Goal: Information Seeking & Learning: Learn about a topic

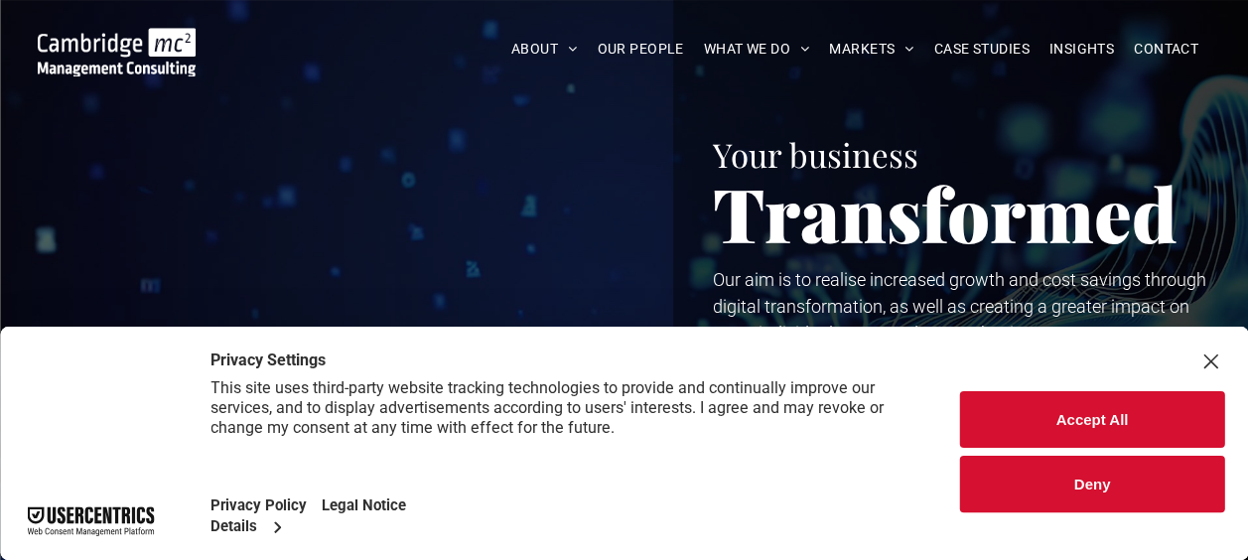
click at [1035, 405] on button "Accept All" at bounding box center [1092, 419] width 264 height 57
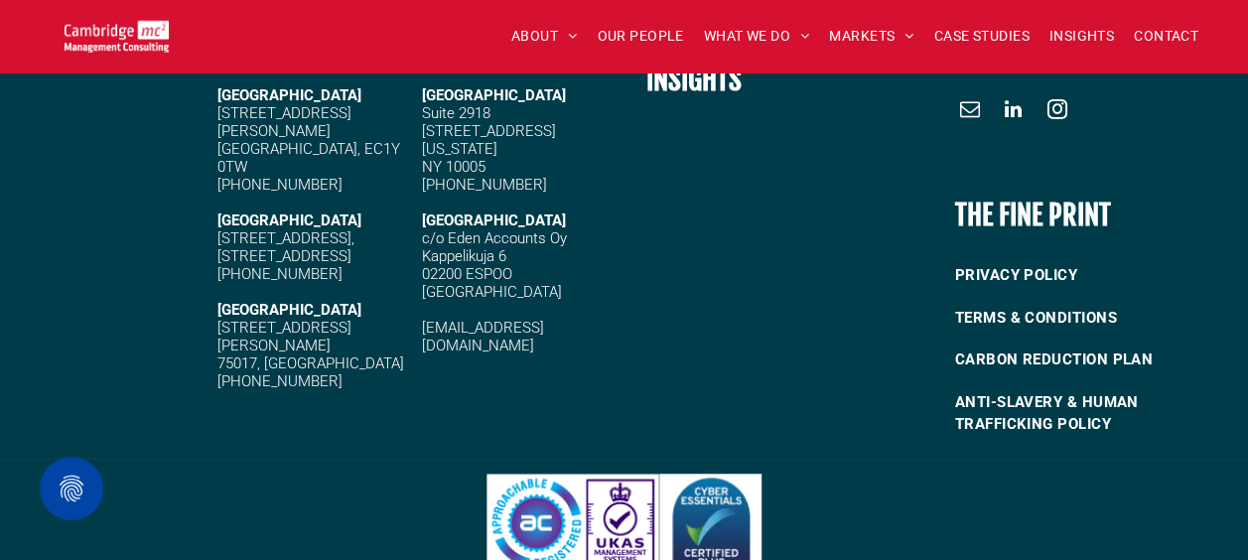
scroll to position [4237, 0]
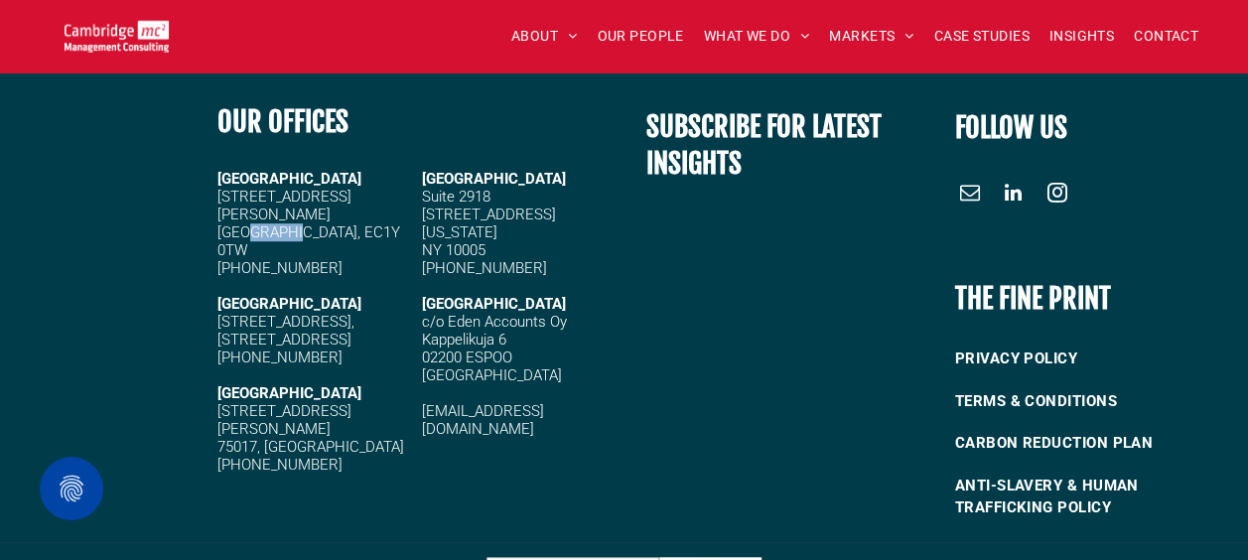
drag, startPoint x: 246, startPoint y: 211, endPoint x: 288, endPoint y: 207, distance: 41.9
click at [288, 207] on span "20 Garrett Street London, EC1Y 0TW" at bounding box center [308, 223] width 183 height 71
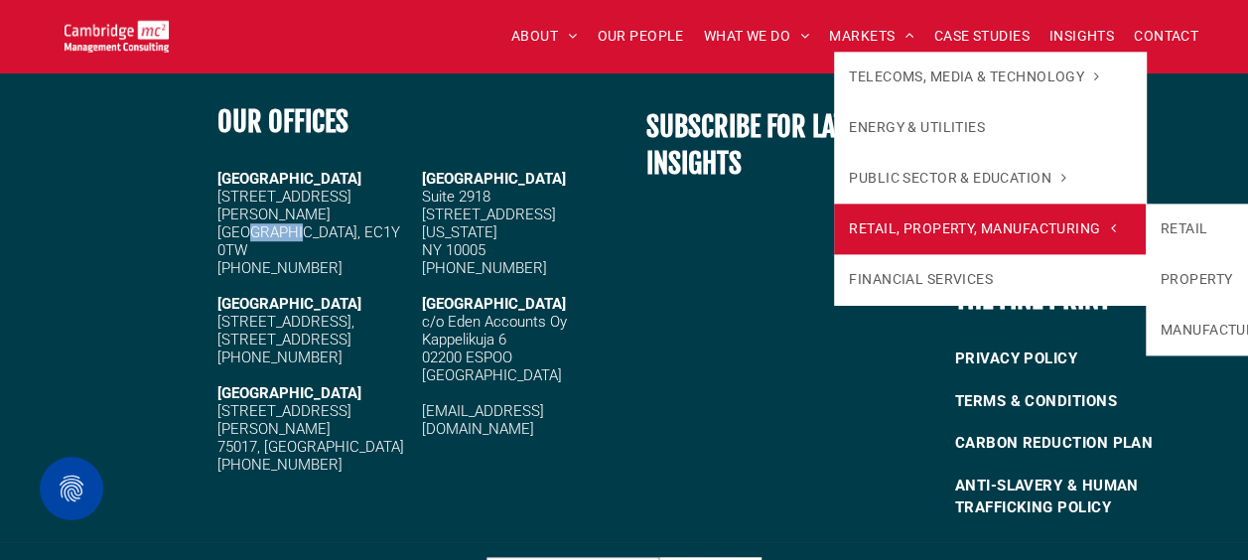
click at [919, 226] on span "RETAIL, PROPERTY, MANUFACTURING" at bounding box center [982, 228] width 266 height 21
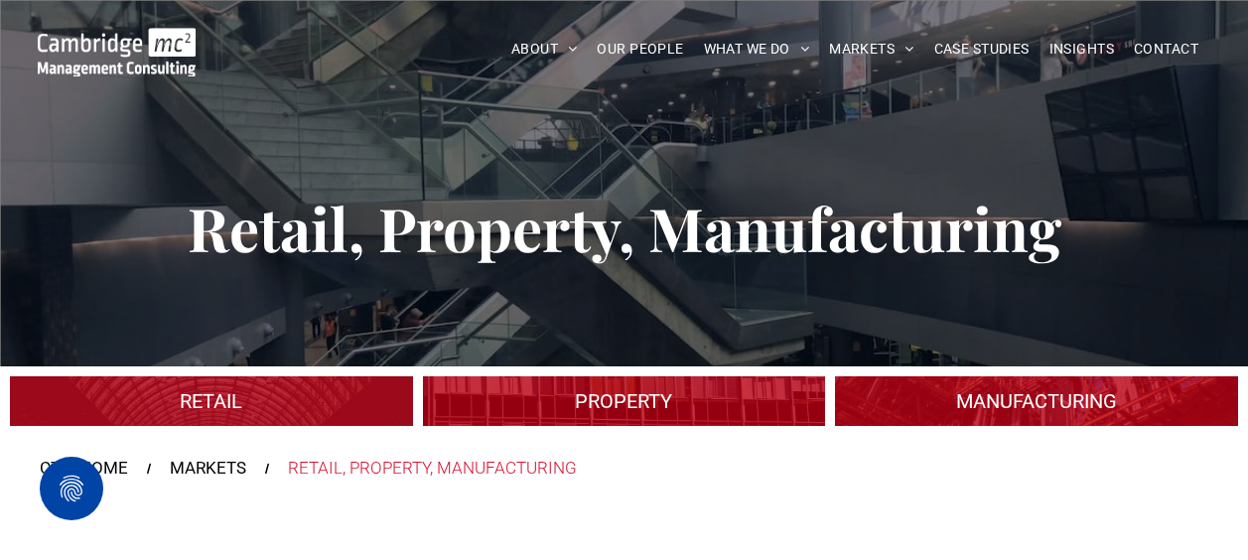
scroll to position [99, 0]
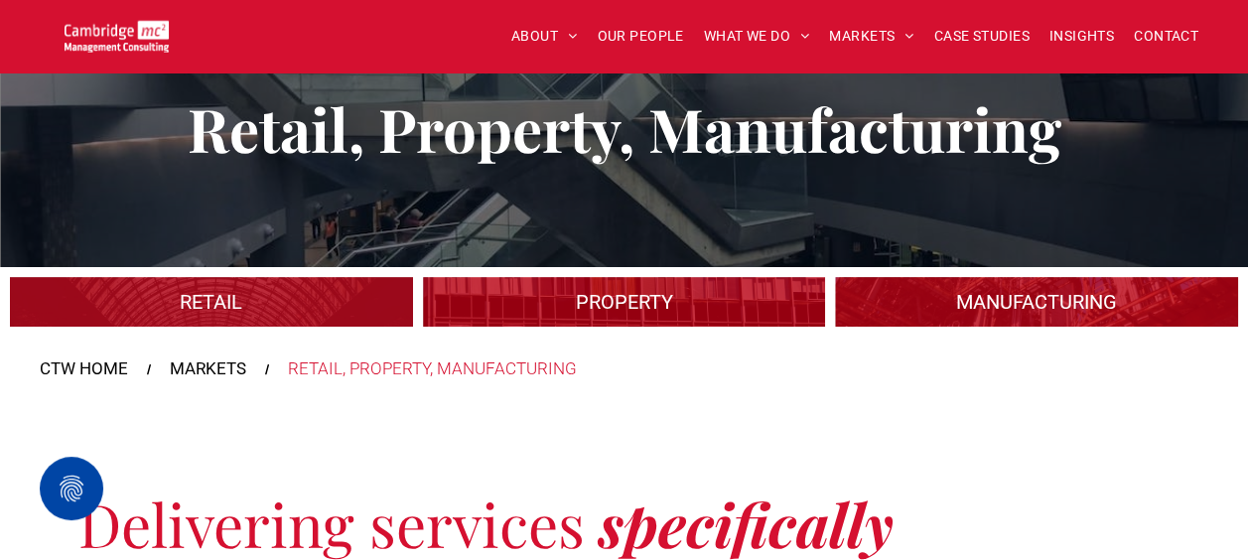
click at [1033, 292] on link "An industrial plant" at bounding box center [1036, 302] width 427 height 53
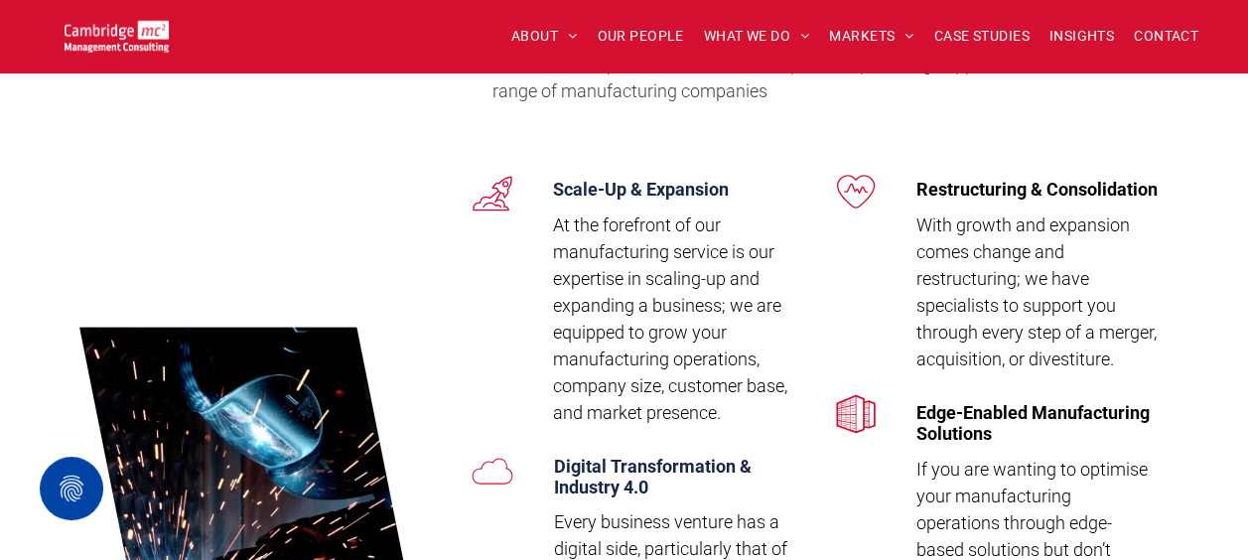
scroll to position [3773, 0]
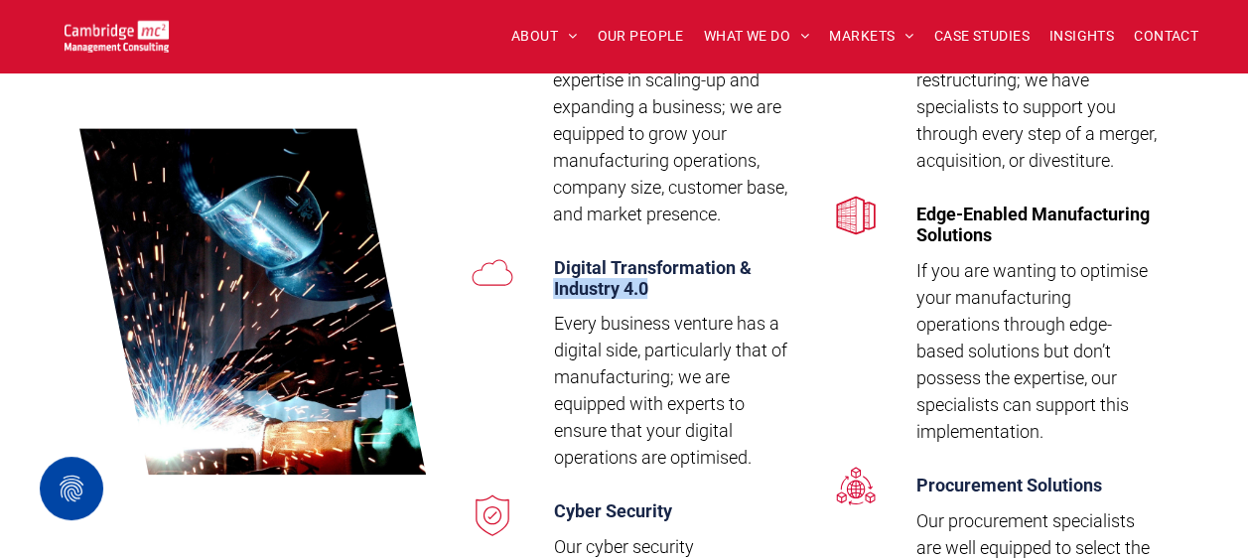
drag, startPoint x: 547, startPoint y: 286, endPoint x: 684, endPoint y: 286, distance: 137.0
click at [684, 286] on div "Digital Transformation & Industry 4.0 Every business venture has a digital side…" at bounding box center [666, 368] width 257 height 243
copy span "Industry 4.0"
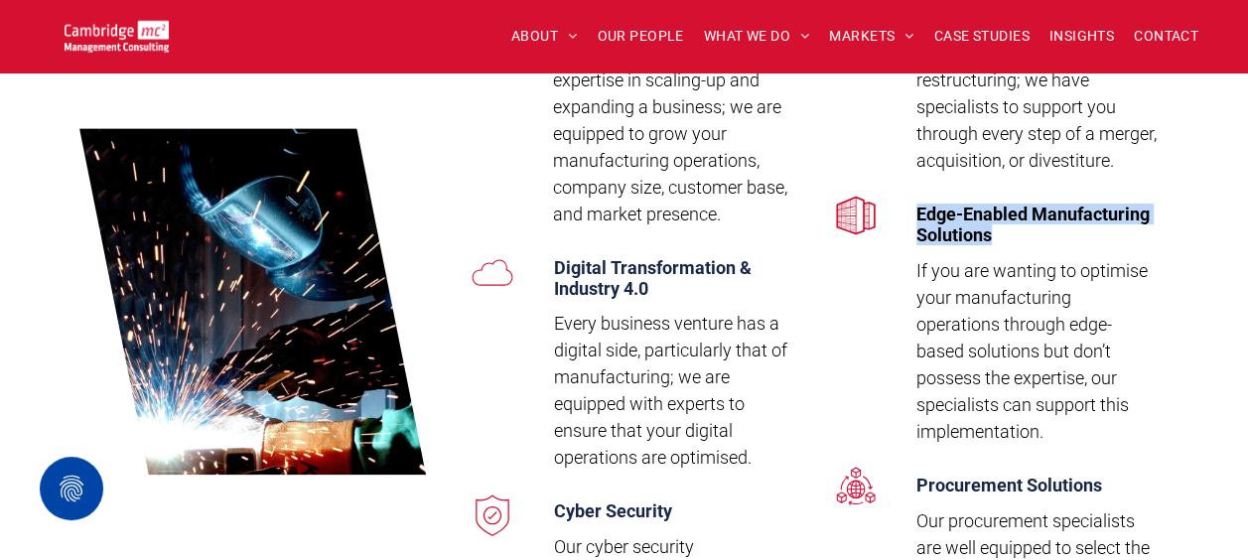
copy span "Edge-Enabled Manufacturing Solutions"
drag, startPoint x: 918, startPoint y: 239, endPoint x: 999, endPoint y: 263, distance: 83.9
click at [999, 245] on h4 "Edge-Enabled Manufacturing Solutions" at bounding box center [1037, 225] width 242 height 42
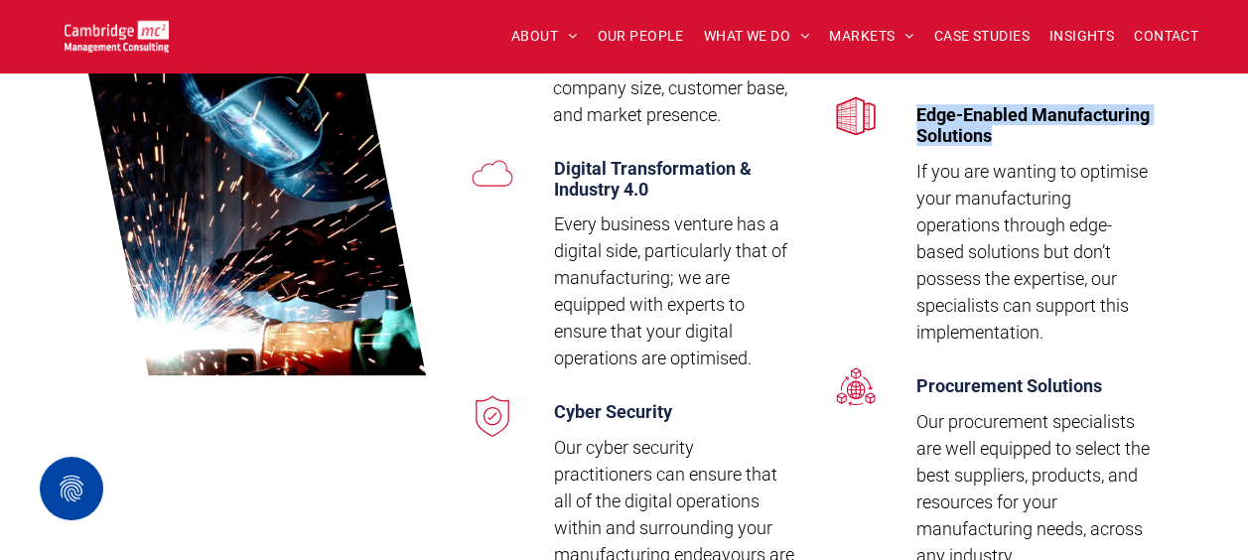
scroll to position [3971, 0]
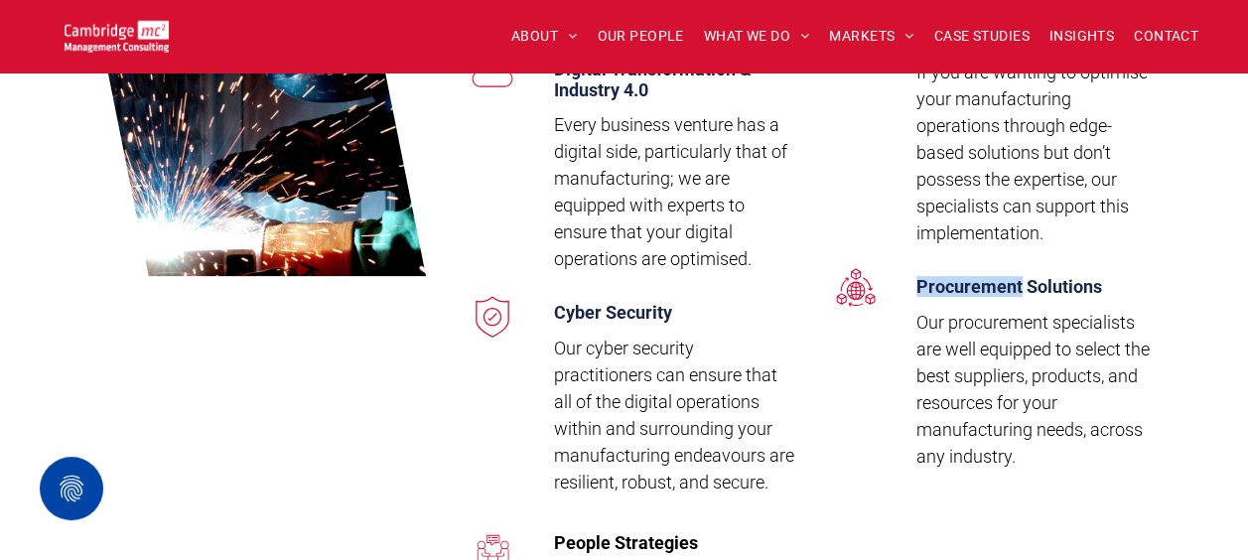
drag, startPoint x: 911, startPoint y: 284, endPoint x: 1018, endPoint y: 286, distance: 106.2
click at [1018, 286] on div "Procurement Solutions Our procurement specialists are well equipped to select t…" at bounding box center [1029, 377] width 257 height 223
copy span "Procurement"
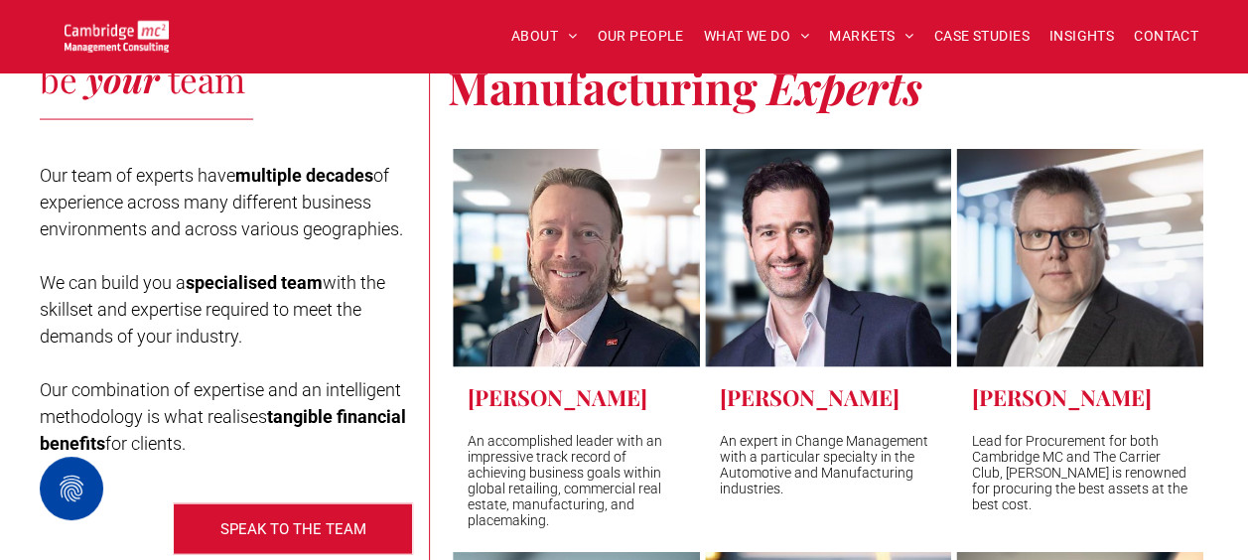
scroll to position [5758, 0]
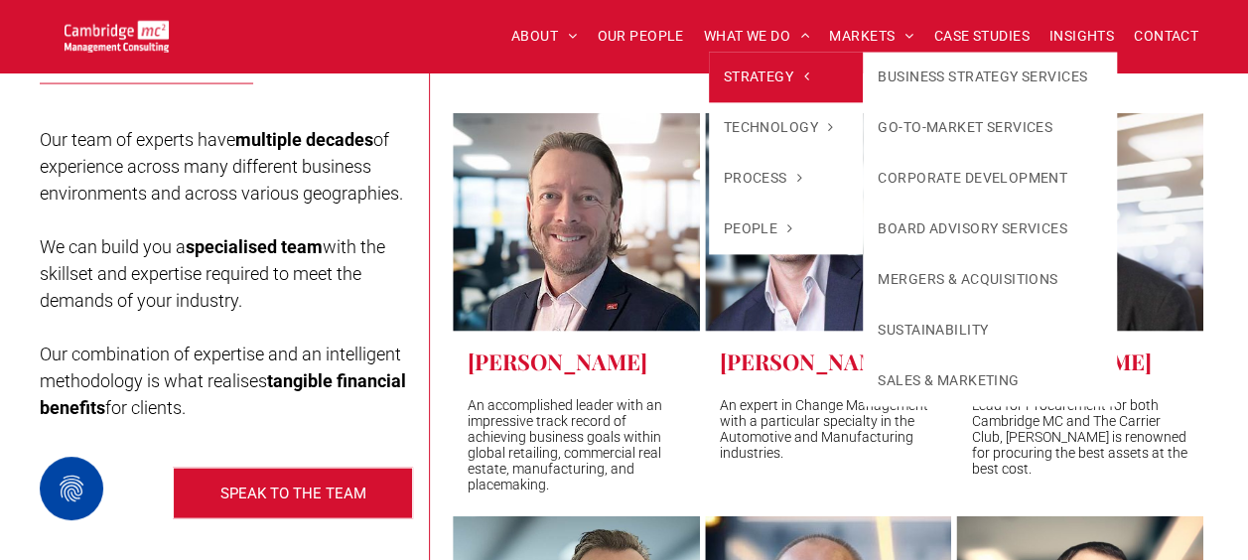
click at [762, 71] on span "STRATEGY" at bounding box center [766, 77] width 85 height 21
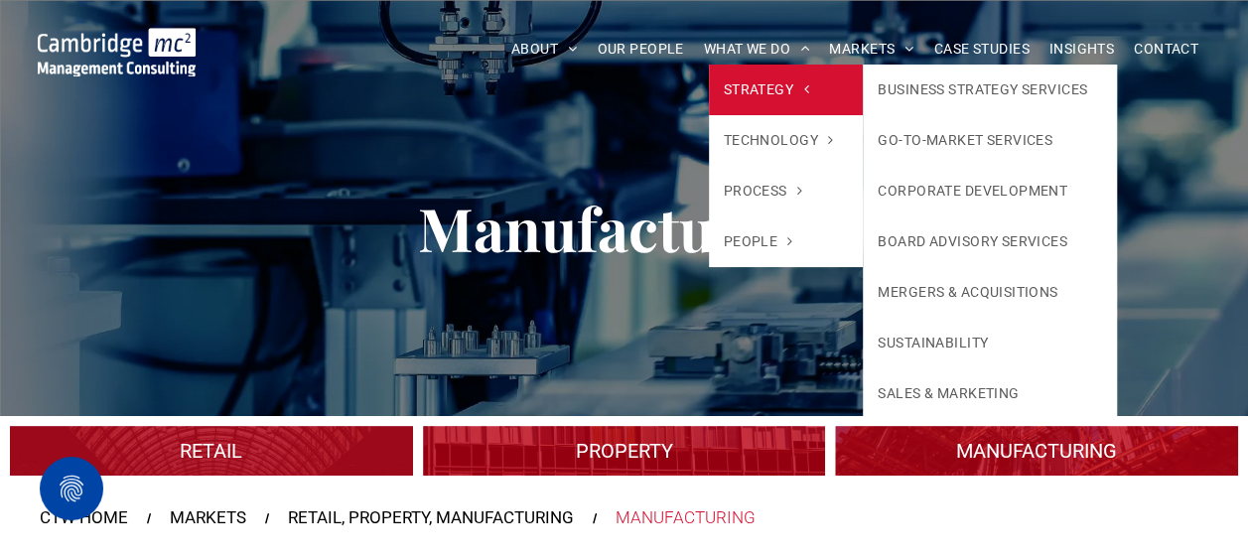
click at [760, 91] on span "STRATEGY" at bounding box center [766, 89] width 85 height 21
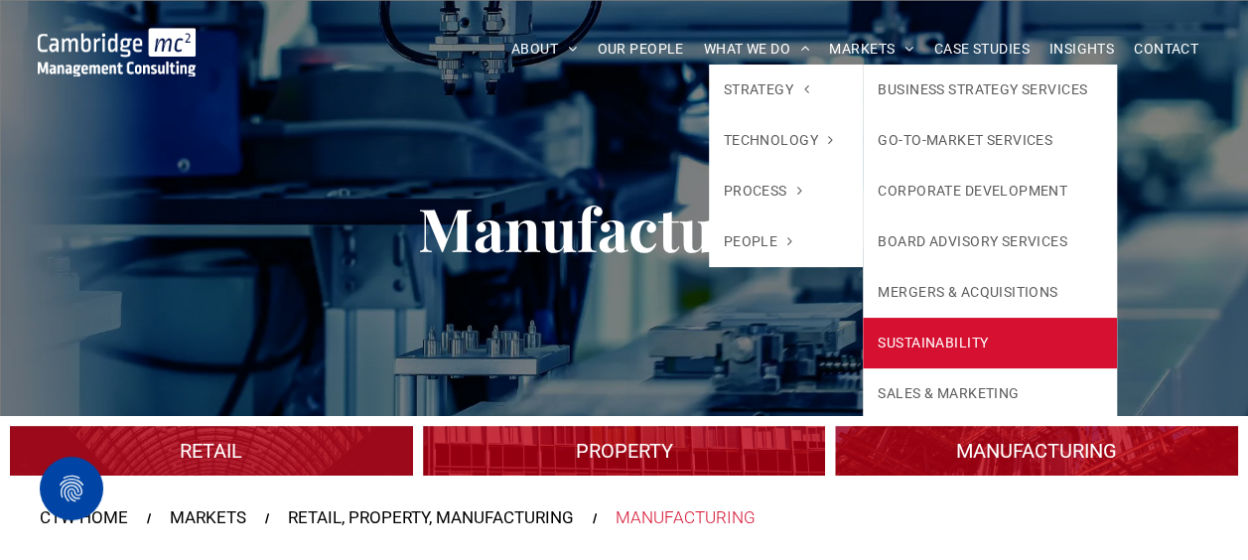
click at [944, 337] on link "SUSTAINABILITY" at bounding box center [990, 343] width 254 height 51
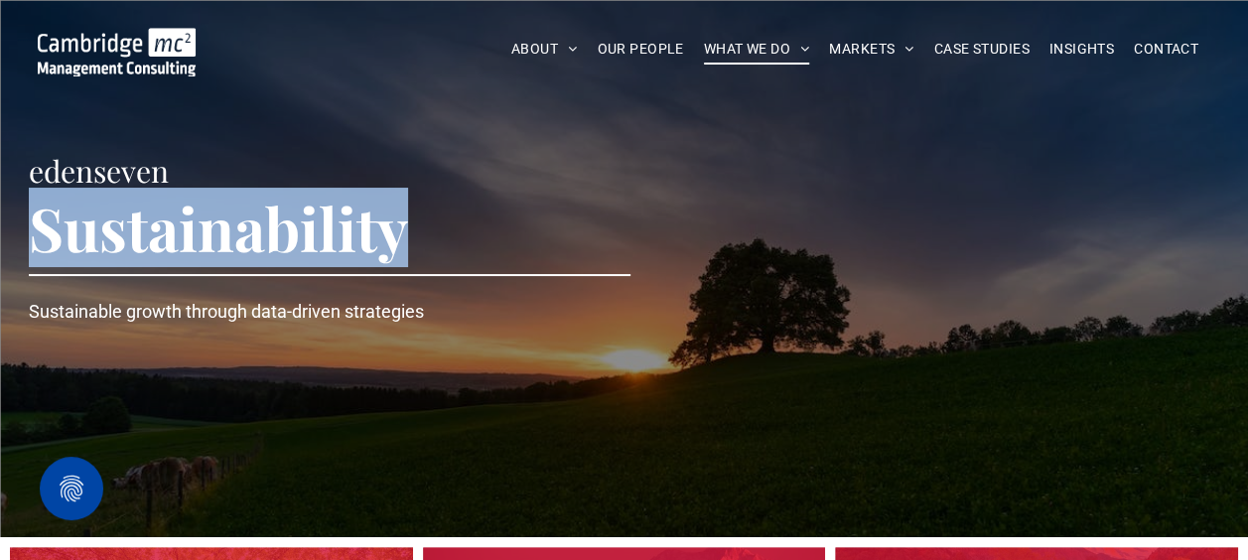
drag, startPoint x: 48, startPoint y: 228, endPoint x: 418, endPoint y: 234, distance: 370.4
click at [418, 234] on h1 "Sustainability" at bounding box center [624, 228] width 1191 height 66
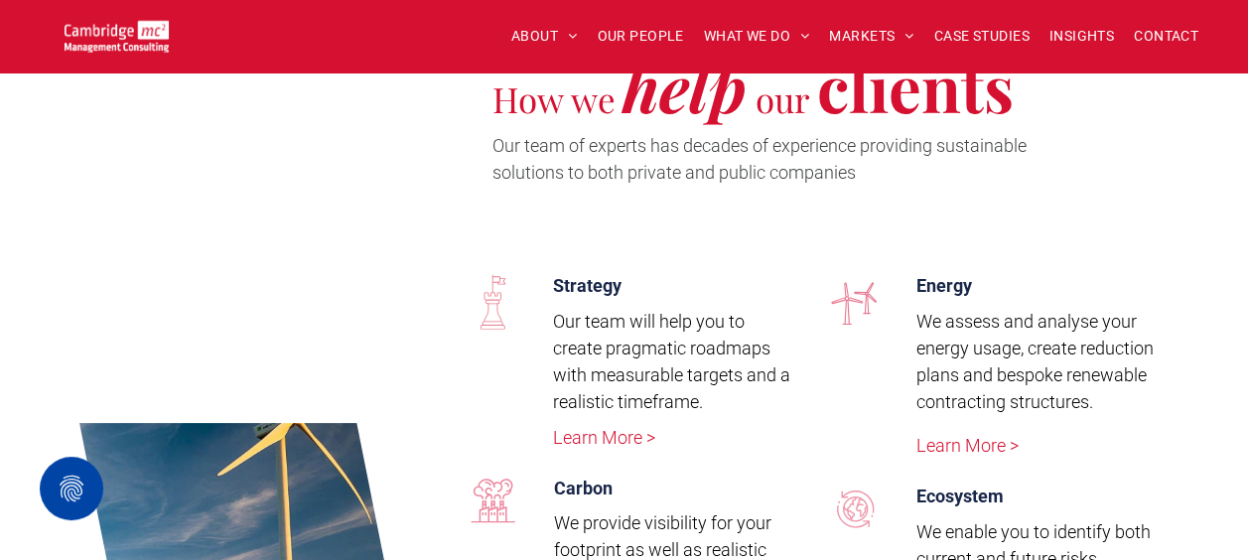
scroll to position [2681, 0]
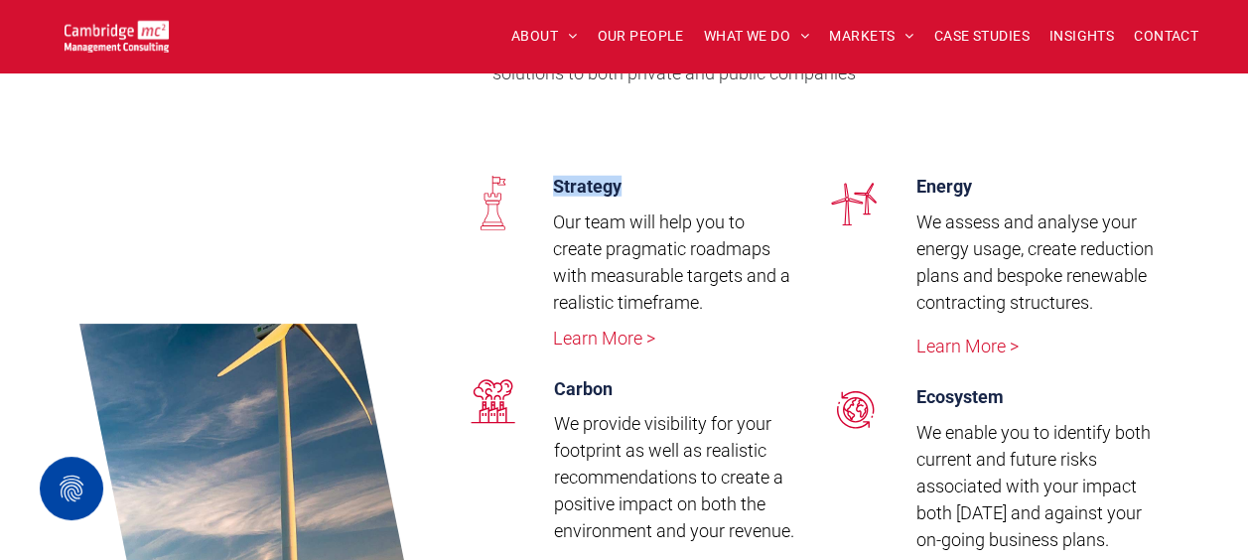
drag, startPoint x: 554, startPoint y: 197, endPoint x: 651, endPoint y: 193, distance: 97.4
click at [651, 193] on div "Strategy" at bounding box center [674, 186] width 242 height 25
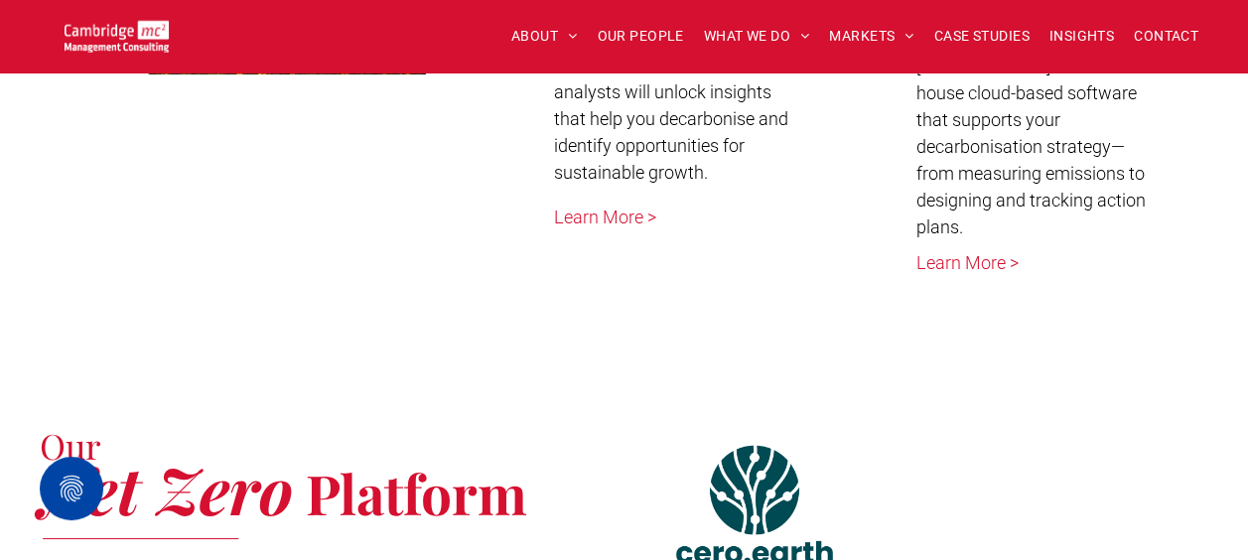
scroll to position [2978, 0]
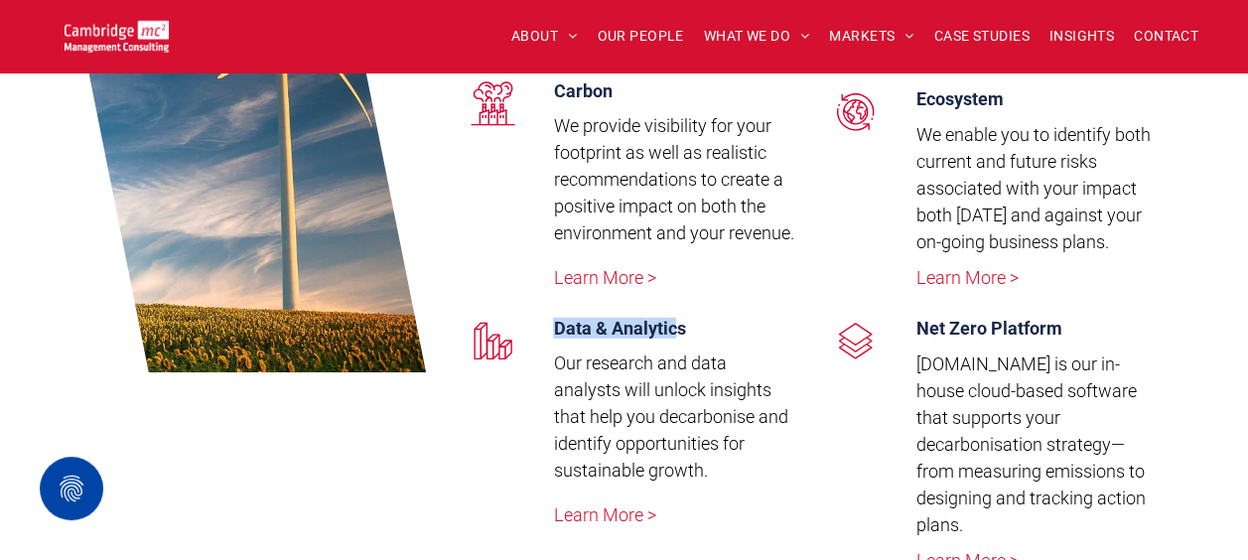
copy span "Data & Analytic"
drag, startPoint x: 554, startPoint y: 350, endPoint x: 678, endPoint y: 341, distance: 124.5
click at [678, 341] on div "Data & Analytics Our research and data analysts will unlock insights that help …" at bounding box center [666, 426] width 257 height 237
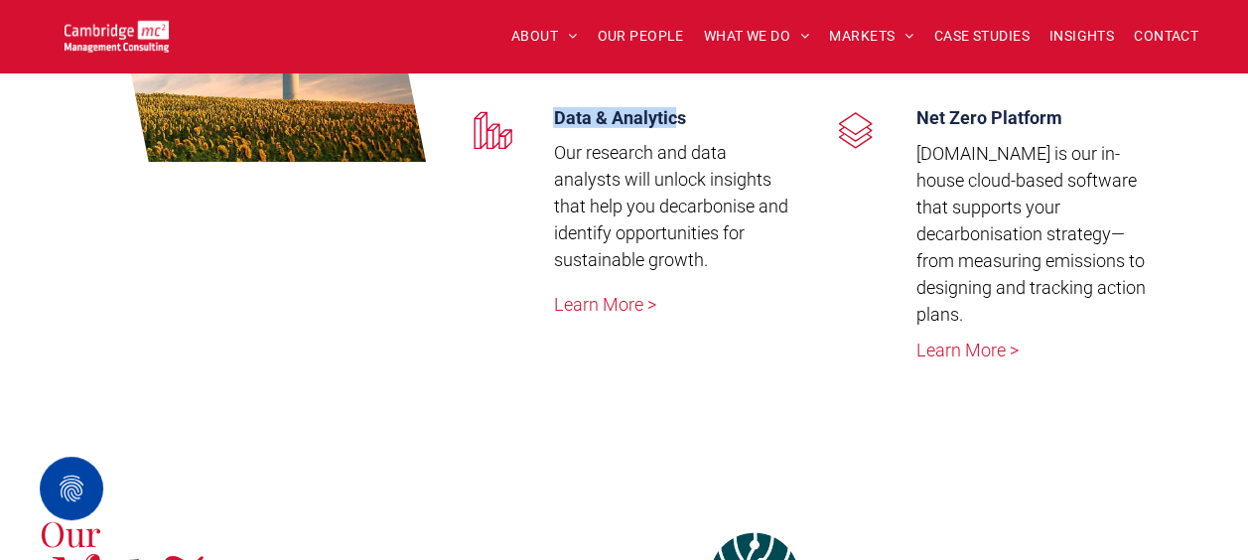
scroll to position [3177, 0]
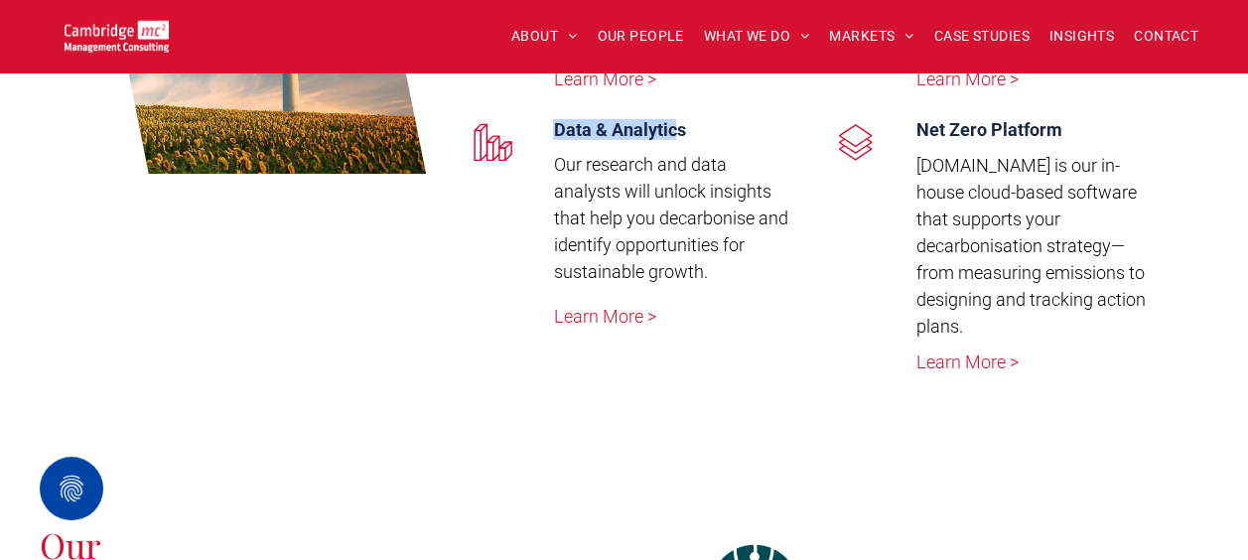
click at [955, 351] on link "Learn More >" at bounding box center [967, 361] width 102 height 21
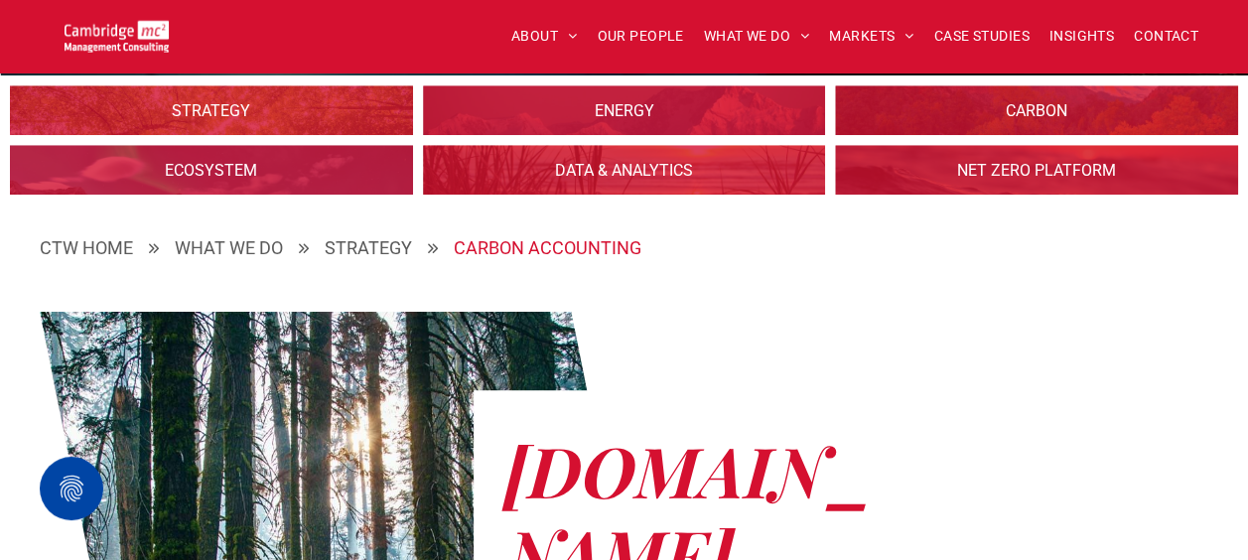
scroll to position [397, 0]
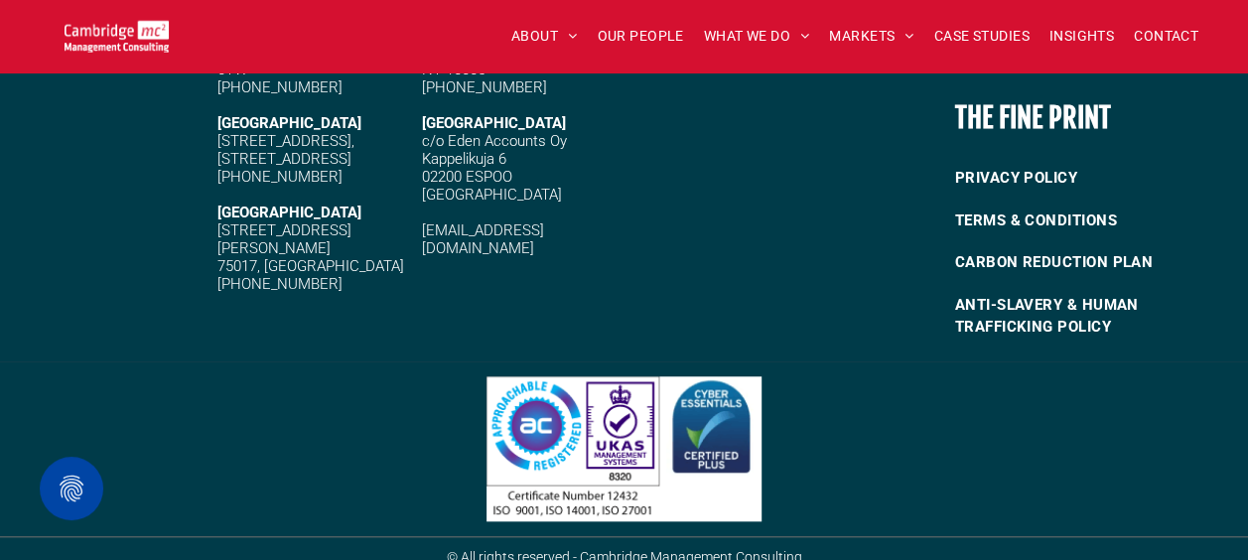
scroll to position [4436, 0]
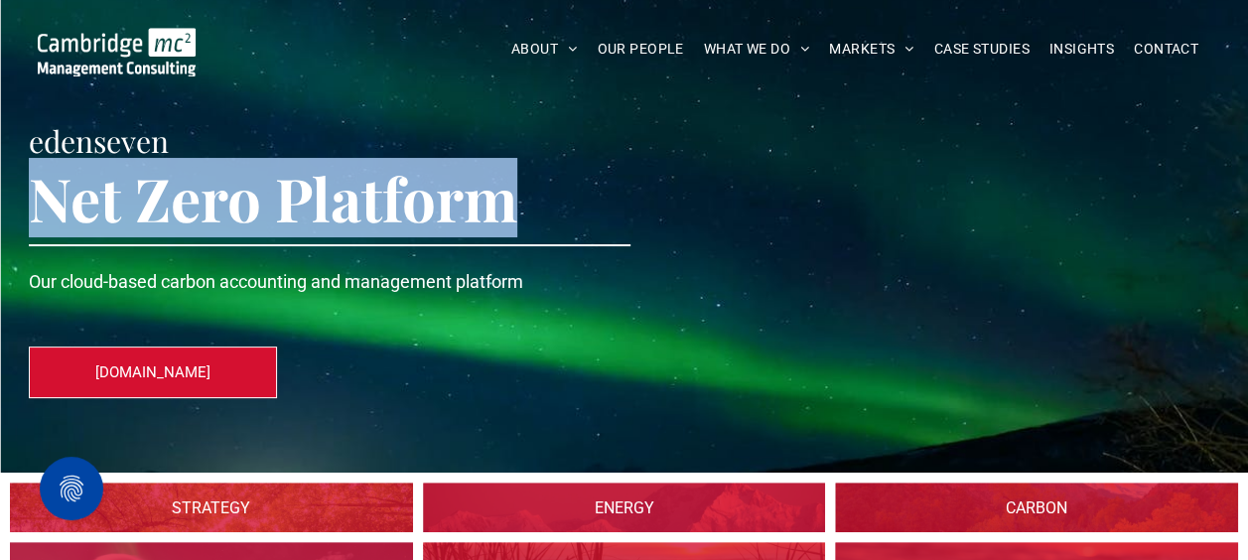
drag, startPoint x: 157, startPoint y: 212, endPoint x: 508, endPoint y: 210, distance: 351.5
click at [508, 210] on div "edenseven Net Zero Platform Our cloud-based carbon accounting and management pl…" at bounding box center [624, 236] width 1248 height 473
copy span "Net Zero Platform"
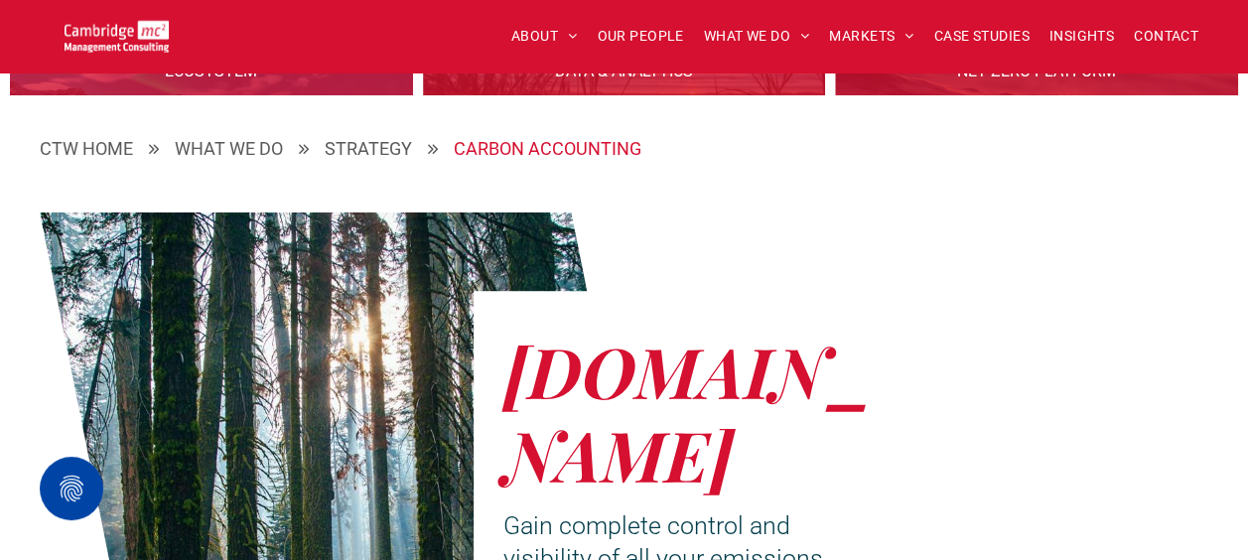
scroll to position [794, 0]
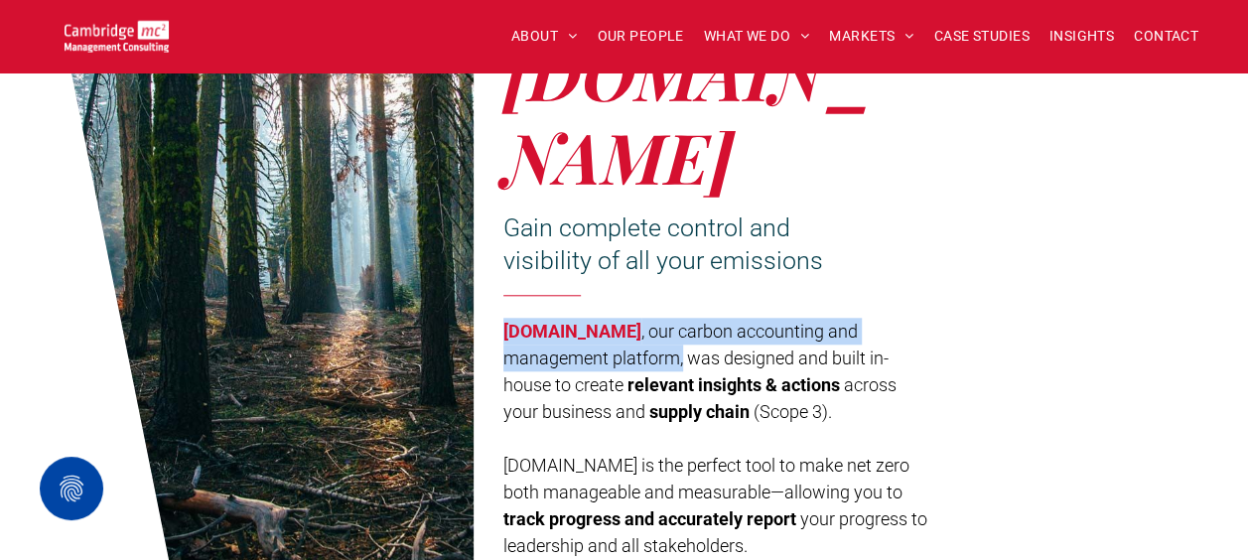
drag, startPoint x: 496, startPoint y: 242, endPoint x: 572, endPoint y: 274, distance: 81.9
click at [572, 274] on div "cero.earth Gain complete control and visibility of all your emissions cero.eart…" at bounding box center [717, 296] width 486 height 606
copy p "cero.earth , our carbon accounting and management platform,"
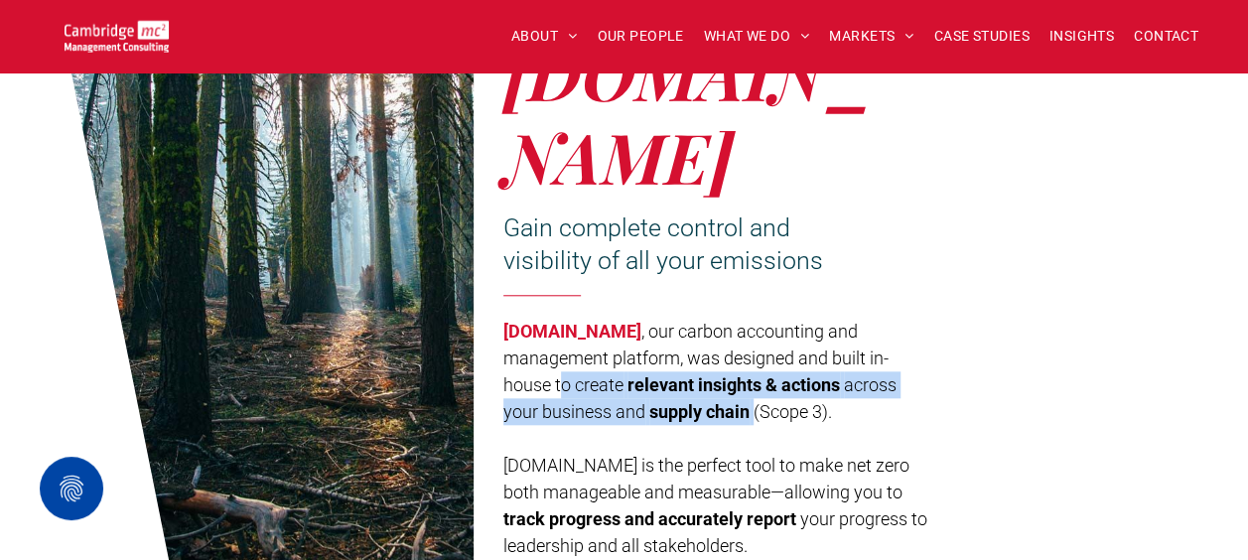
drag, startPoint x: 836, startPoint y: 274, endPoint x: 606, endPoint y: 330, distance: 236.9
click at [606, 330] on p "cero.earth , our carbon accounting and management platform, was designed and bu…" at bounding box center [716, 371] width 427 height 107
copy p "o create relevant insights & actions across your business and supply chain"
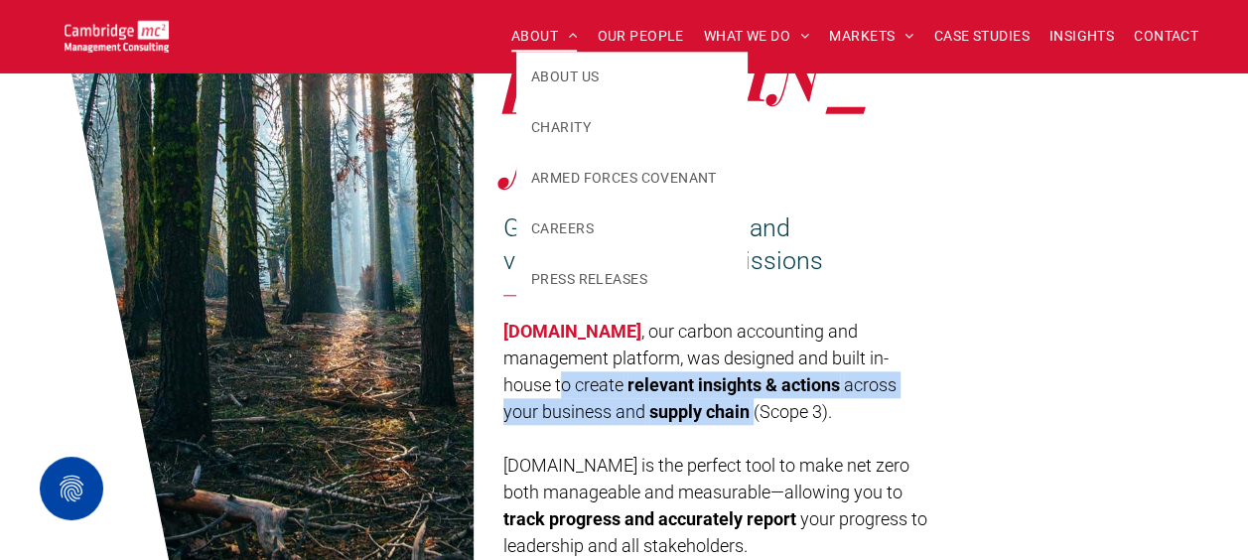
click at [544, 27] on span "ABOUT" at bounding box center [544, 36] width 67 height 31
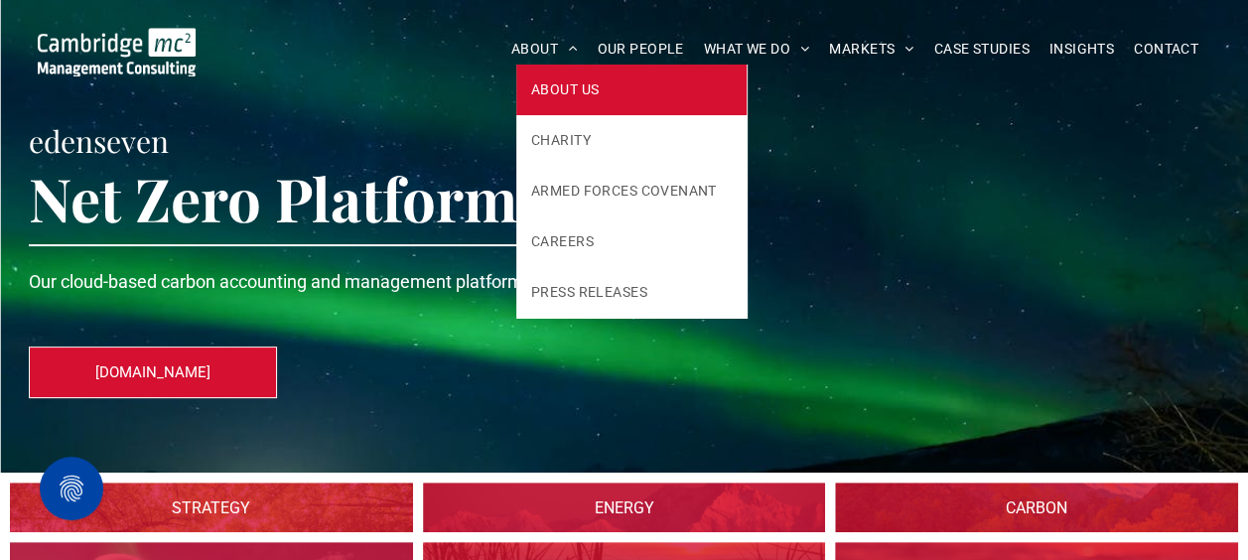
click at [558, 98] on span "ABOUT US" at bounding box center [565, 89] width 68 height 21
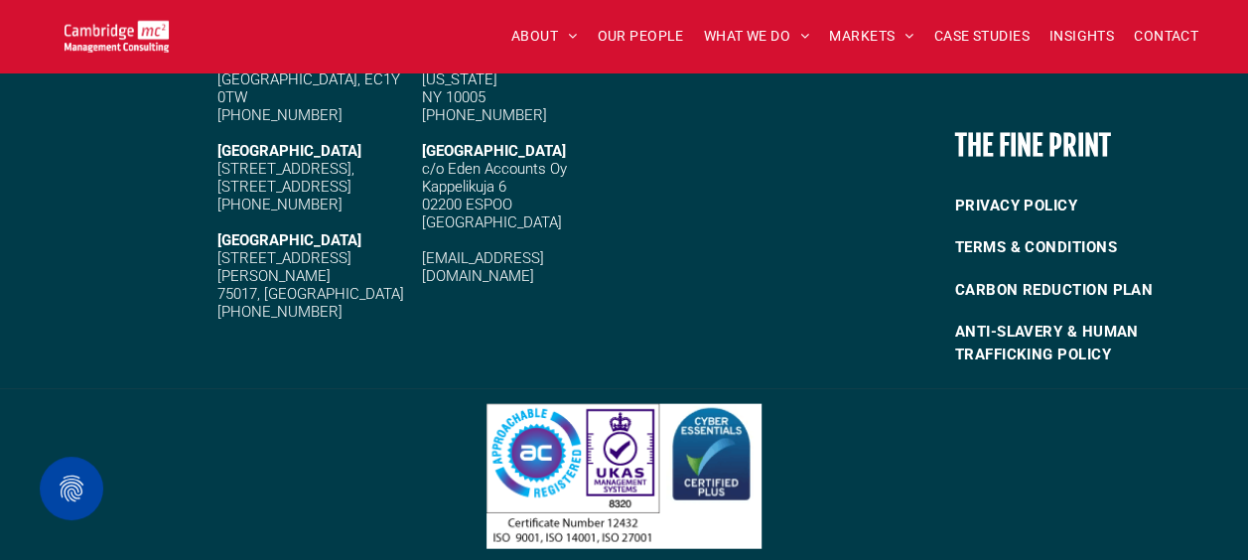
scroll to position [5806, 0]
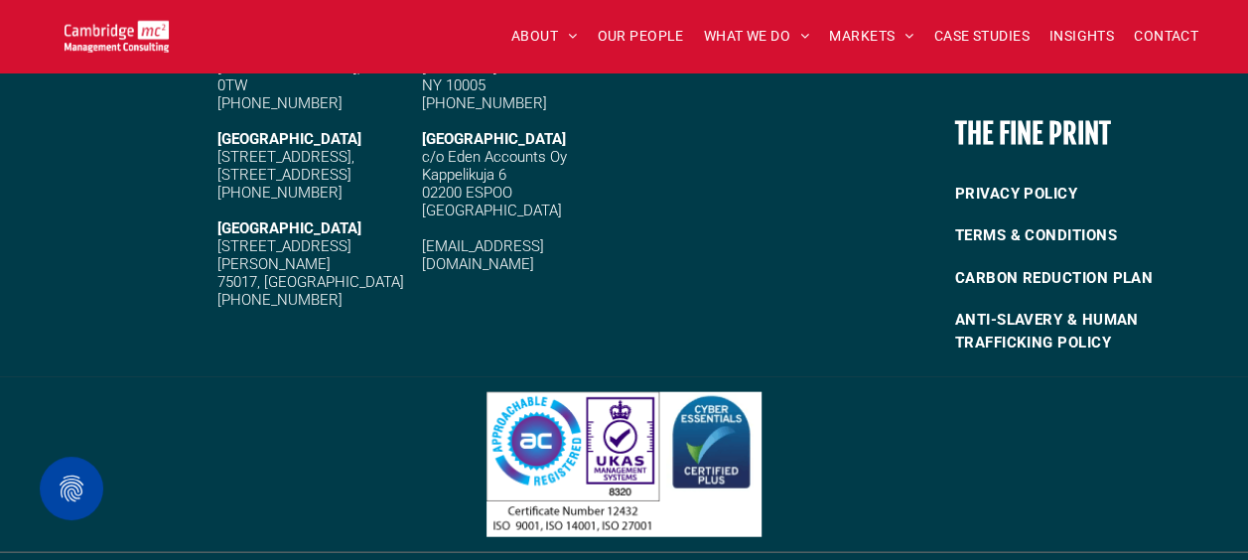
click at [101, 30] on img at bounding box center [117, 36] width 104 height 33
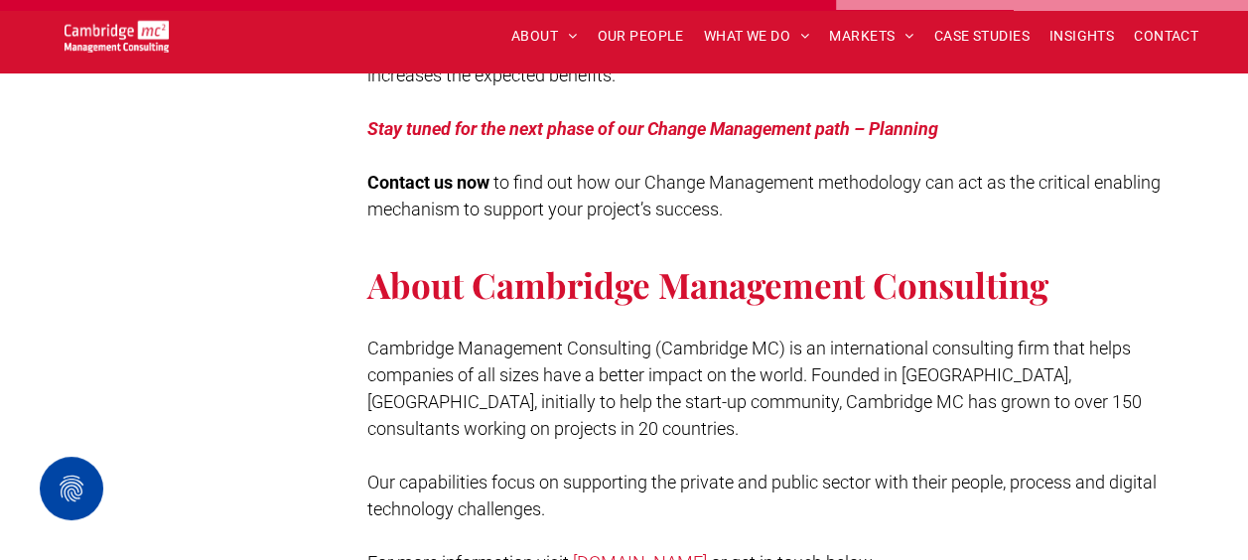
scroll to position [6192, 0]
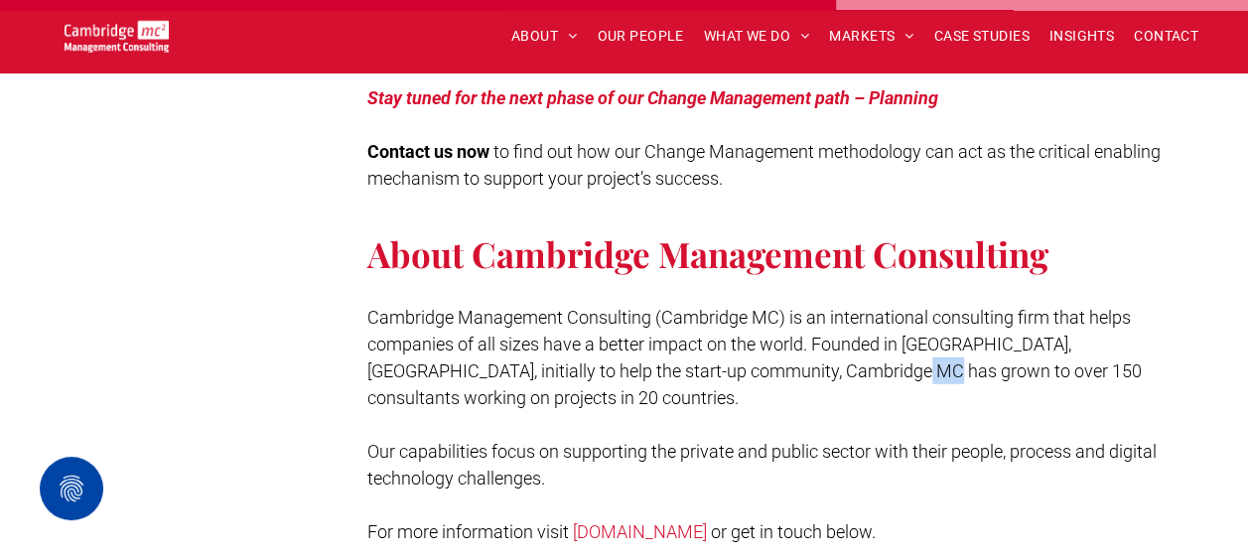
drag, startPoint x: 838, startPoint y: 344, endPoint x: 856, endPoint y: 345, distance: 17.9
click at [856, 345] on span "Cambridge Management Consulting (Cambridge MC) is an international consulting f…" at bounding box center [754, 357] width 774 height 101
drag, startPoint x: 856, startPoint y: 345, endPoint x: 812, endPoint y: 320, distance: 50.2
click at [812, 320] on span "Cambridge Management Consulting (Cambridge MC) is an international consulting f…" at bounding box center [754, 357] width 774 height 101
click at [797, 360] on p "Cambridge Management Consulting (Cambridge MC) is an international consulting f…" at bounding box center [768, 357] width 803 height 107
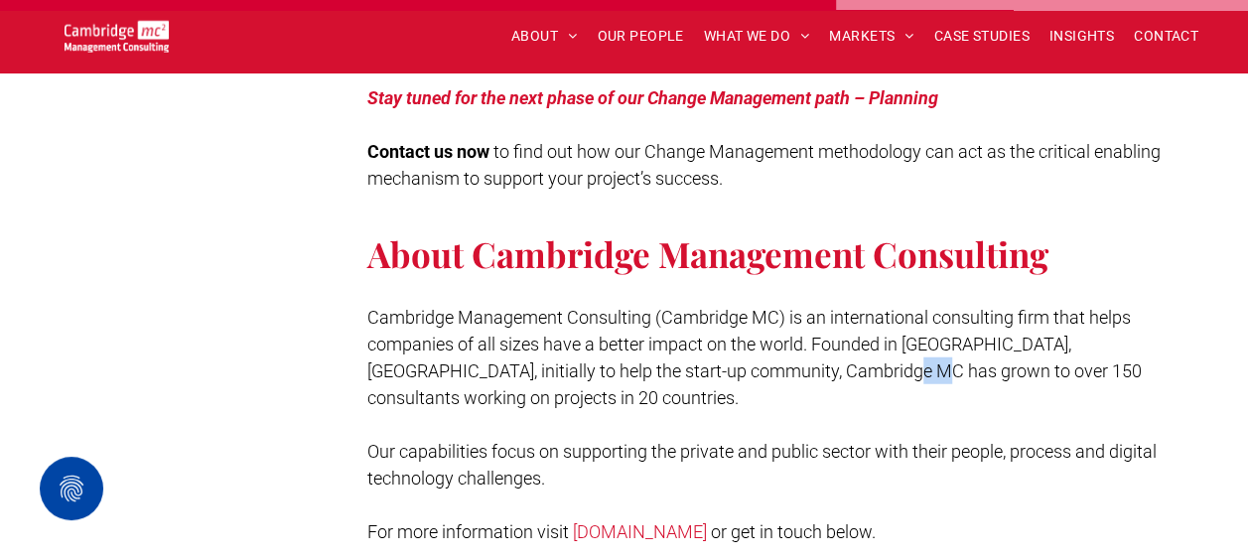
drag, startPoint x: 823, startPoint y: 340, endPoint x: 853, endPoint y: 340, distance: 29.8
click at [853, 340] on span "Cambridge Management Consulting (Cambridge MC) is an international consulting f…" at bounding box center [754, 357] width 774 height 101
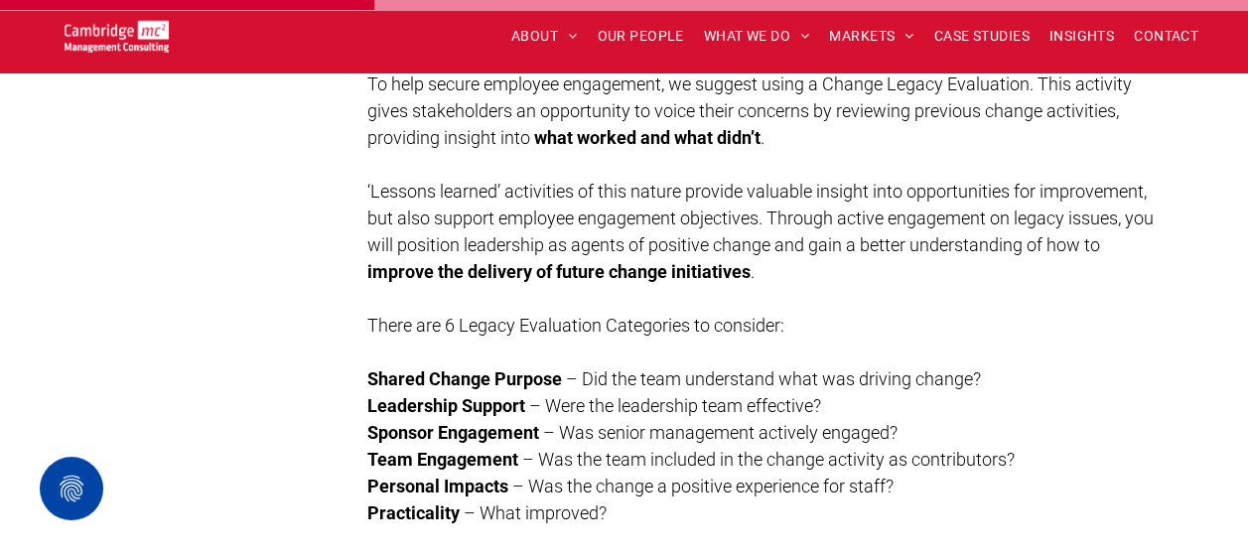
scroll to position [2780, 0]
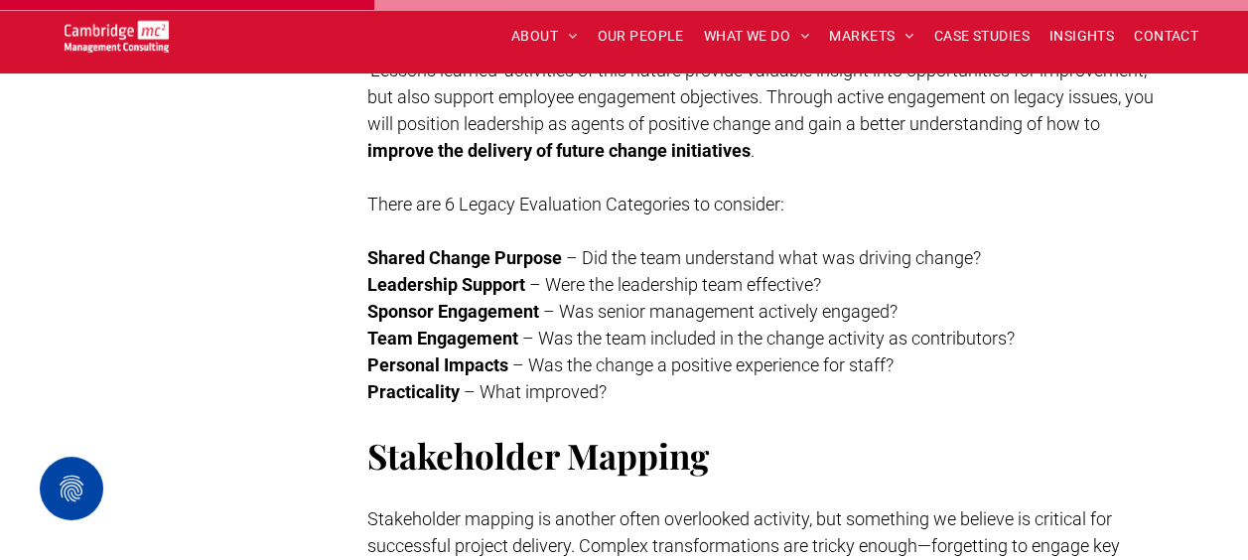
click at [139, 18] on div at bounding box center [117, 36] width 204 height 43
click at [135, 38] on img at bounding box center [117, 36] width 104 height 33
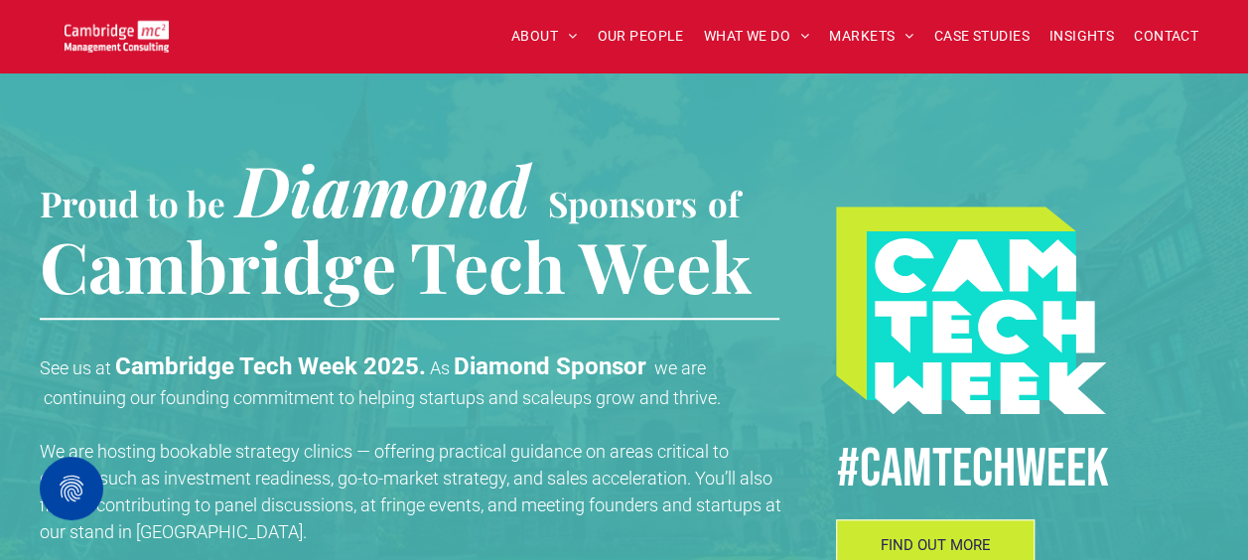
scroll to position [695, 0]
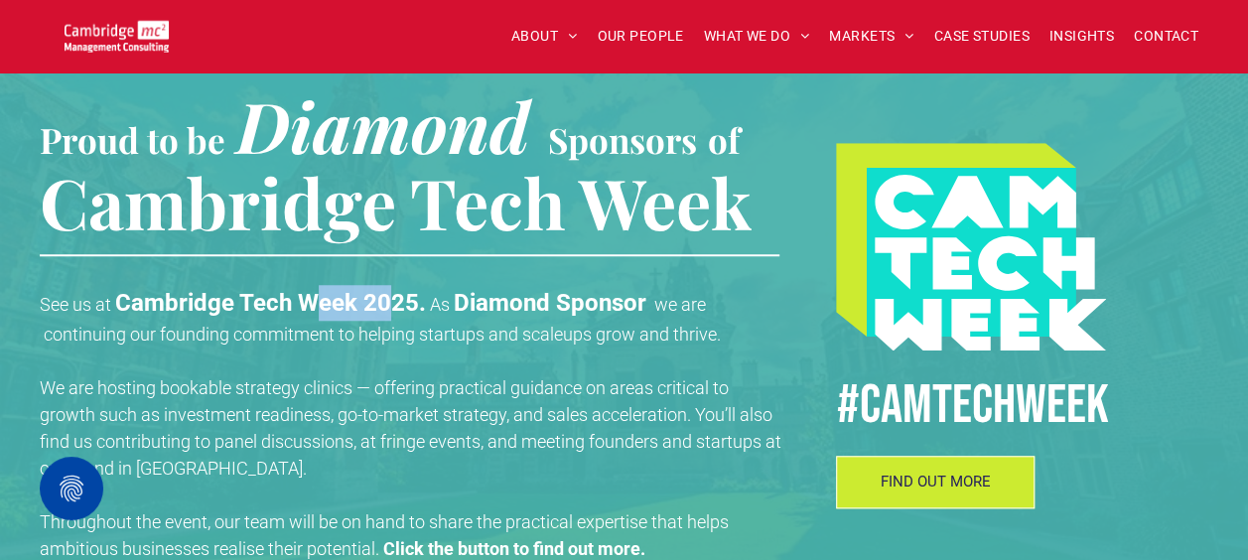
drag, startPoint x: 330, startPoint y: 305, endPoint x: 387, endPoint y: 305, distance: 57.6
click at [387, 305] on strong "Cambridge Tech Week 2025." at bounding box center [270, 303] width 311 height 28
drag, startPoint x: 387, startPoint y: 305, endPoint x: 563, endPoint y: 351, distance: 181.8
click at [563, 351] on p at bounding box center [413, 360] width 747 height 27
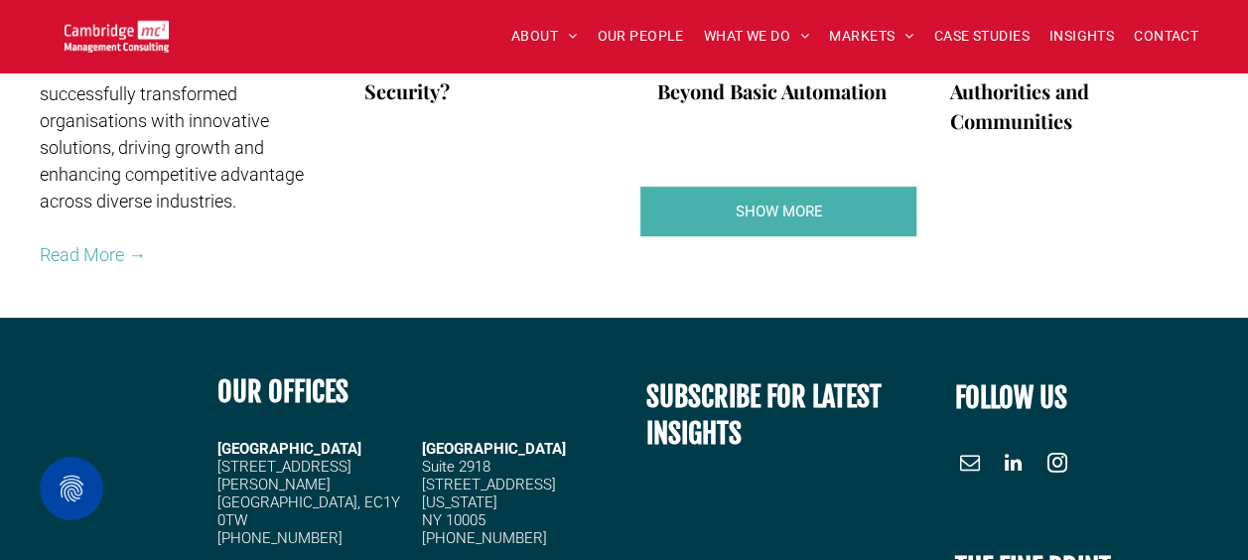
scroll to position [4436, 0]
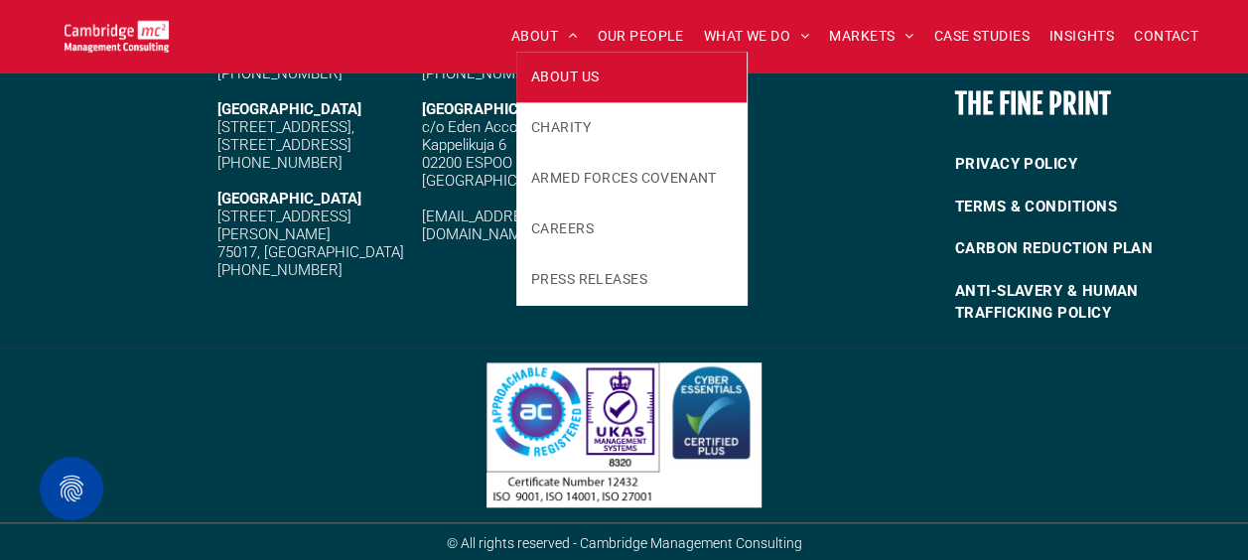
click at [540, 81] on span "ABOUT US" at bounding box center [565, 77] width 68 height 21
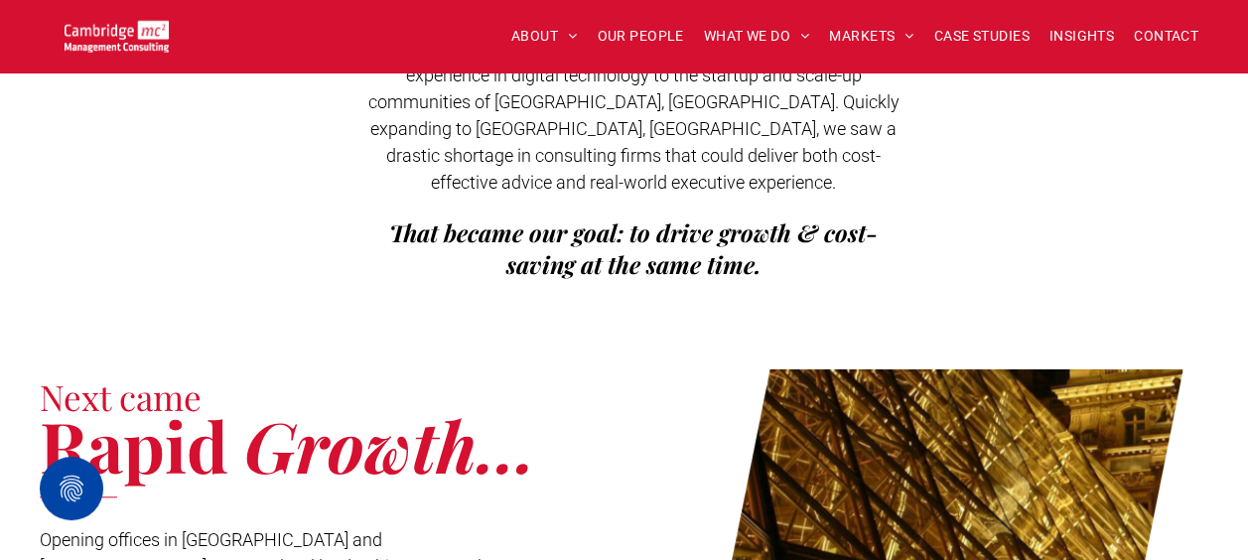
scroll to position [496, 0]
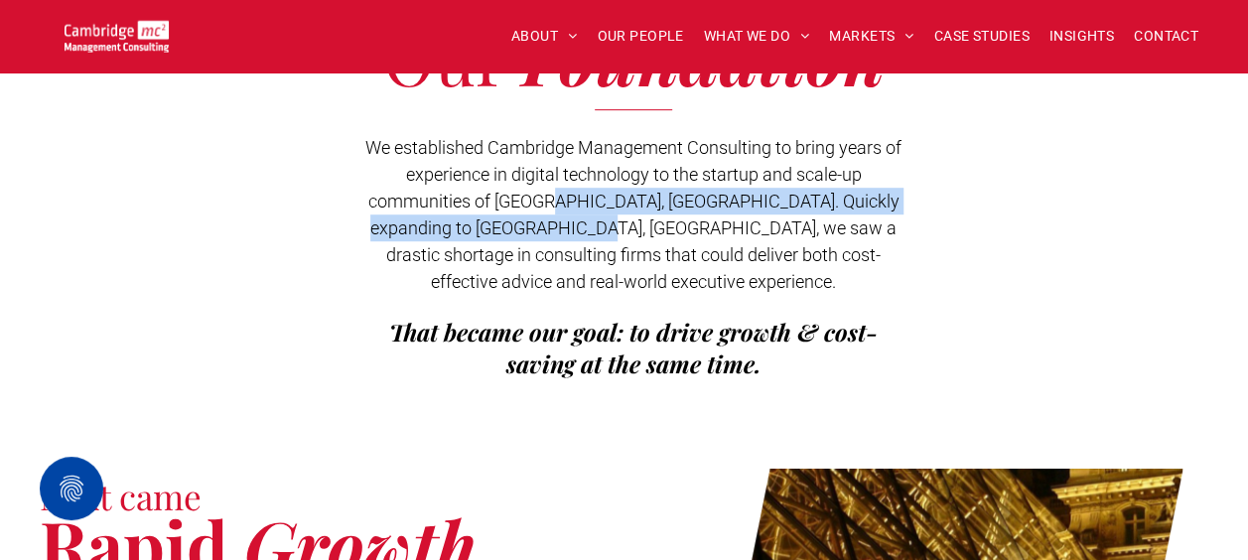
drag, startPoint x: 565, startPoint y: 209, endPoint x: 586, endPoint y: 227, distance: 27.5
click at [586, 227] on span "We established Cambridge Management Consulting to bring years of experience in …" at bounding box center [633, 214] width 536 height 155
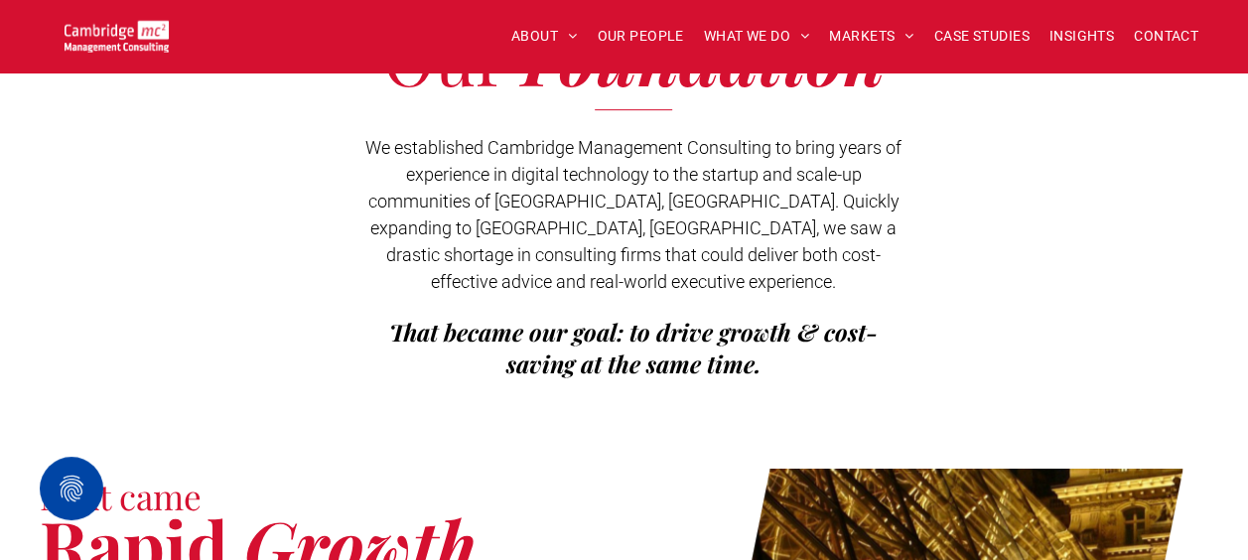
drag, startPoint x: 586, startPoint y: 227, endPoint x: 705, endPoint y: 255, distance: 122.3
click at [705, 255] on span "We established Cambridge Management Consulting to bring years of experience in …" at bounding box center [633, 214] width 536 height 155
click at [651, 224] on span "We established Cambridge Management Consulting to bring years of experience in …" at bounding box center [633, 214] width 536 height 155
click at [694, 221] on span "We established Cambridge Management Consulting to bring years of experience in …" at bounding box center [633, 214] width 536 height 155
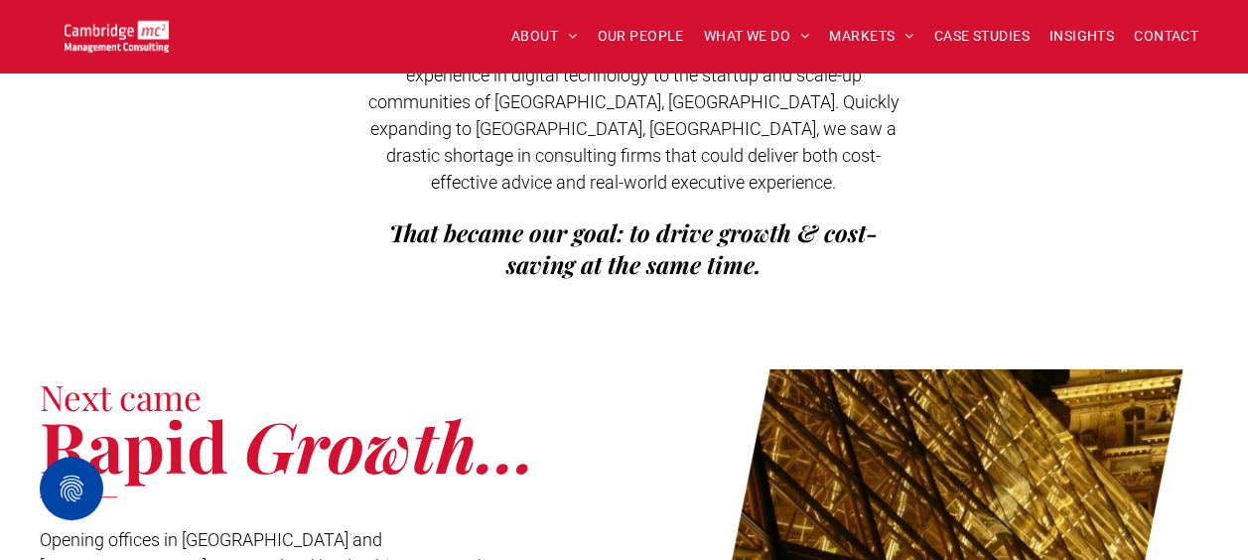
scroll to position [794, 0]
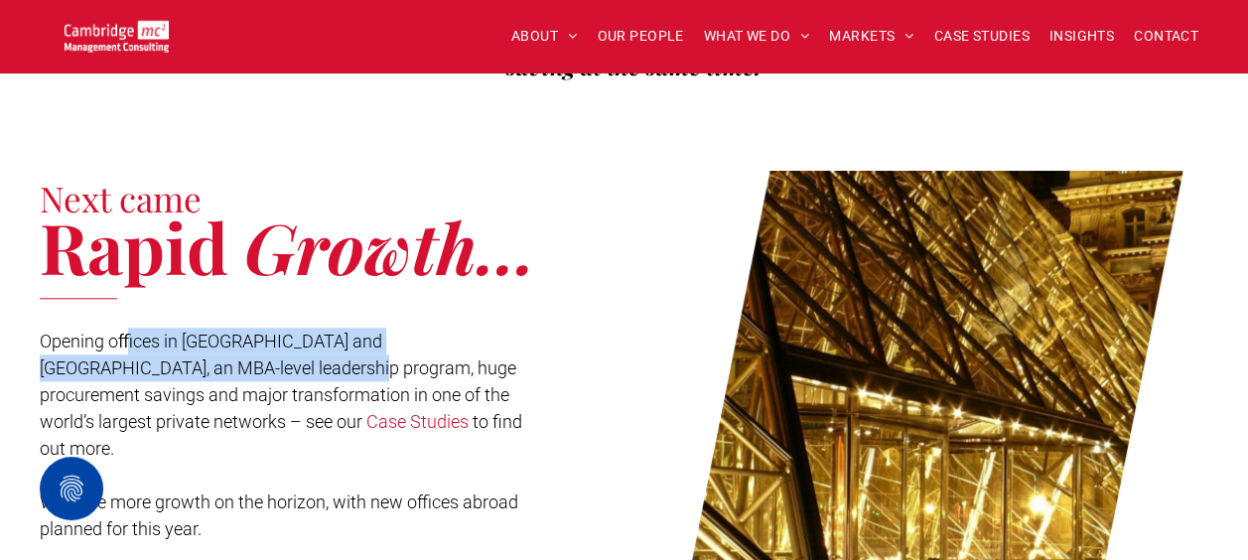
drag, startPoint x: 126, startPoint y: 322, endPoint x: 201, endPoint y: 331, distance: 75.0
click at [201, 331] on span "Opening offices in Paris and Tel Aviv, an MBA-level leadership program, huge pr…" at bounding box center [278, 381] width 477 height 101
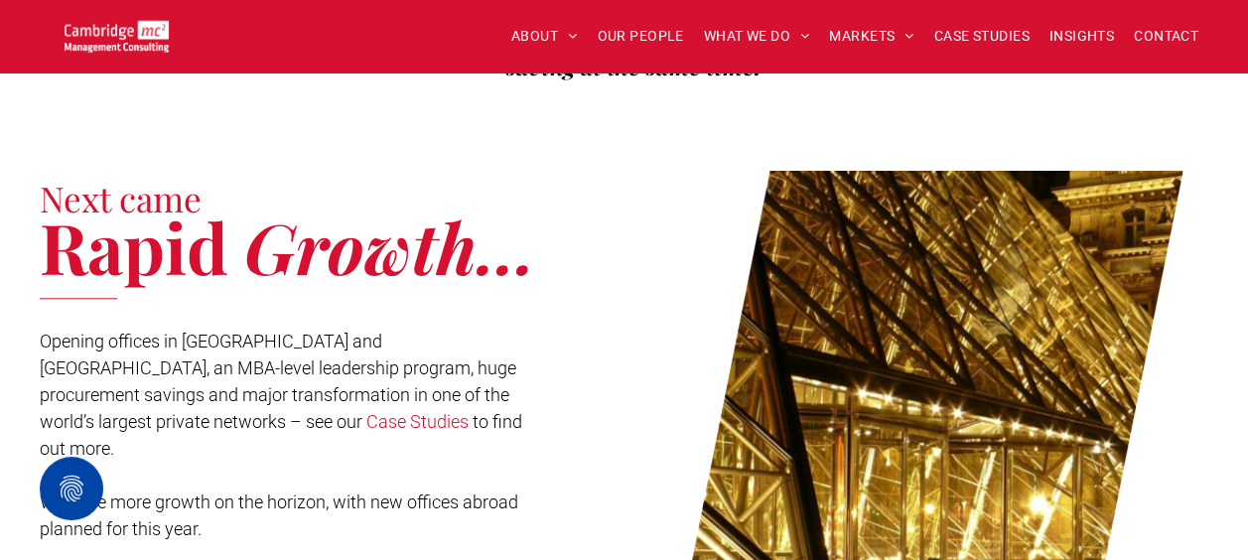
drag, startPoint x: 201, startPoint y: 331, endPoint x: 349, endPoint y: 379, distance: 156.7
click at [349, 379] on p "Opening offices in Paris and Tel Aviv, an MBA-level leadership program, huge pr…" at bounding box center [281, 395] width 483 height 134
click at [444, 345] on p "Opening offices in Paris and Tel Aviv, an MBA-level leadership program, huge pr…" at bounding box center [281, 395] width 483 height 134
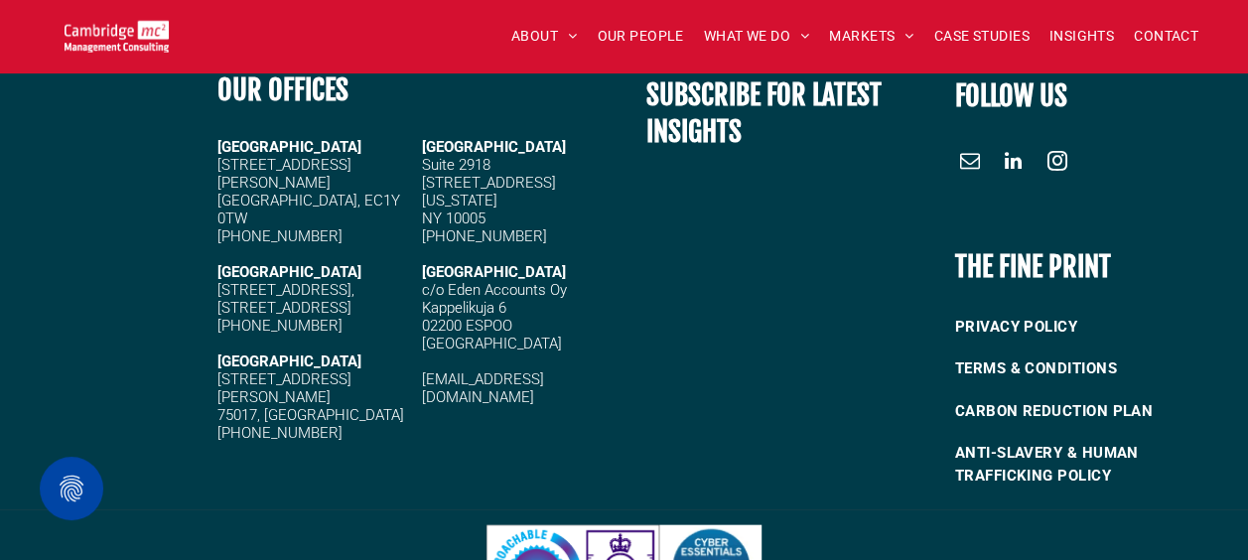
scroll to position [5607, 0]
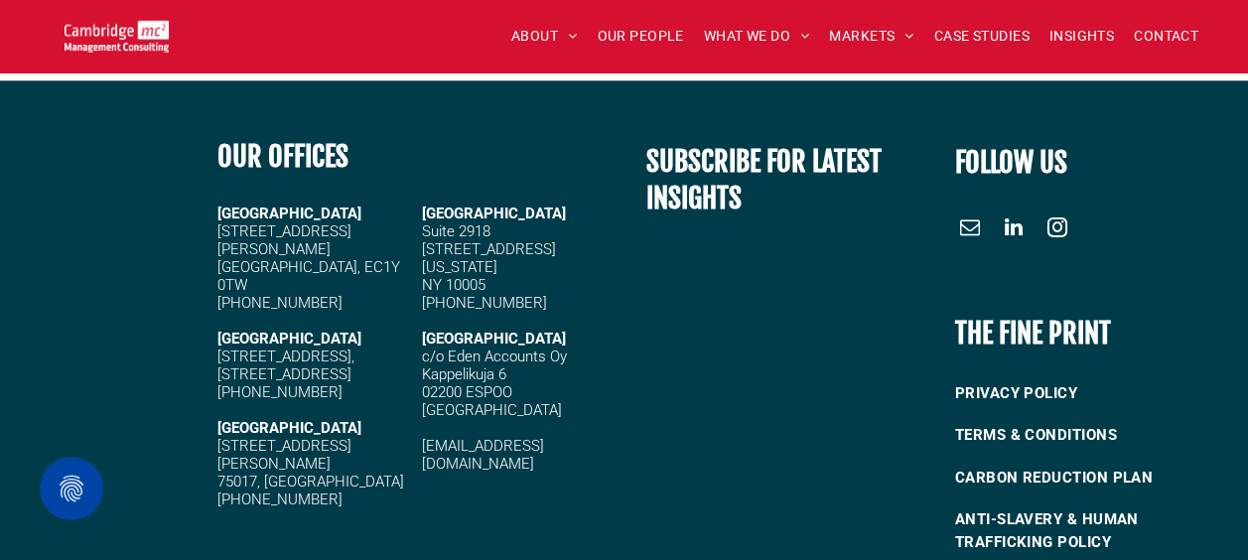
click at [1022, 210] on span "linkedin" at bounding box center [1014, 226] width 32 height 32
click at [137, 37] on img at bounding box center [117, 36] width 104 height 33
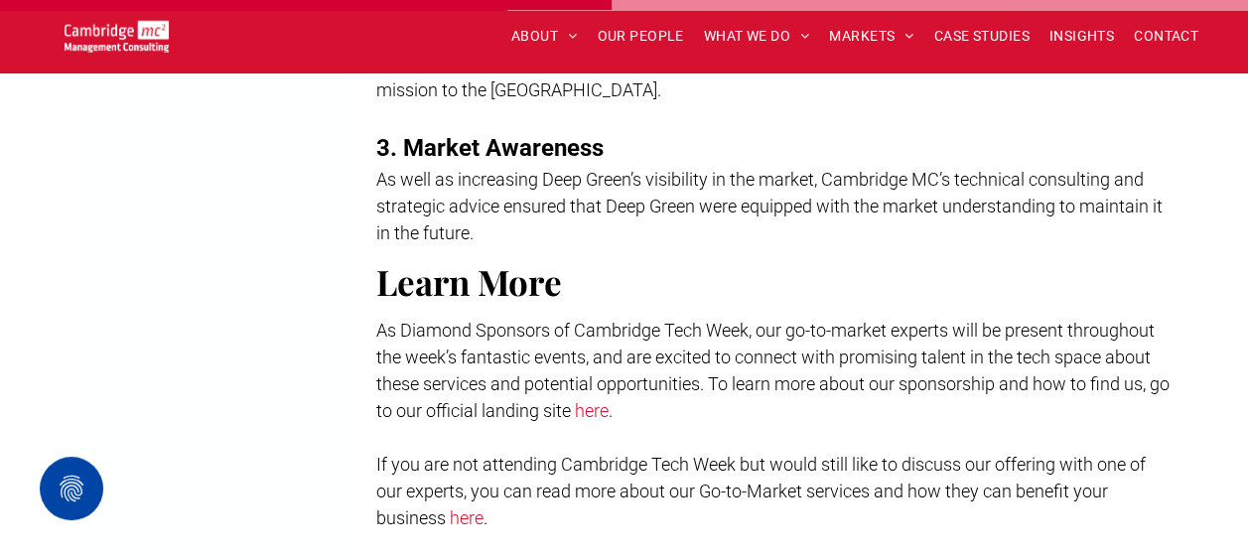
scroll to position [455, 0]
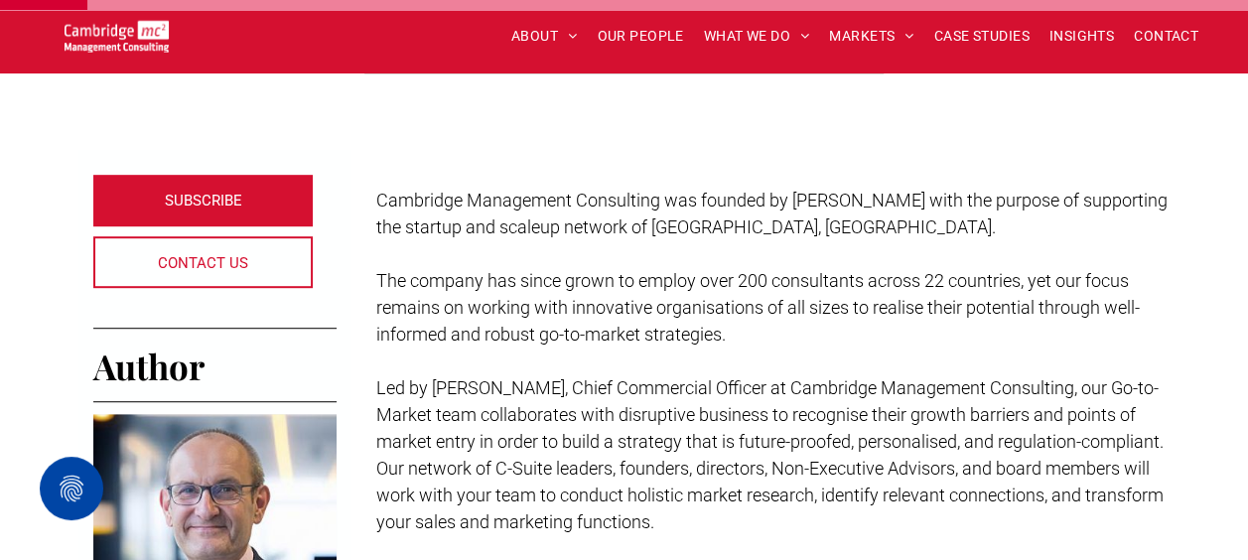
click at [743, 289] on span "The company has since grown to employ over 200 consultants across 22 countries,…" at bounding box center [757, 307] width 763 height 74
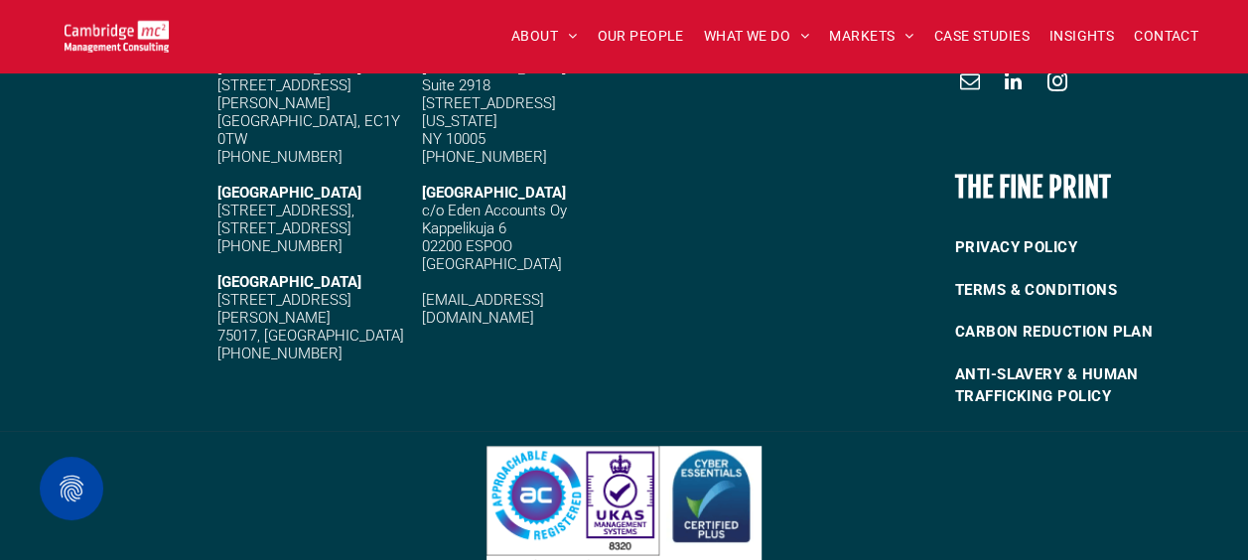
scroll to position [4436, 0]
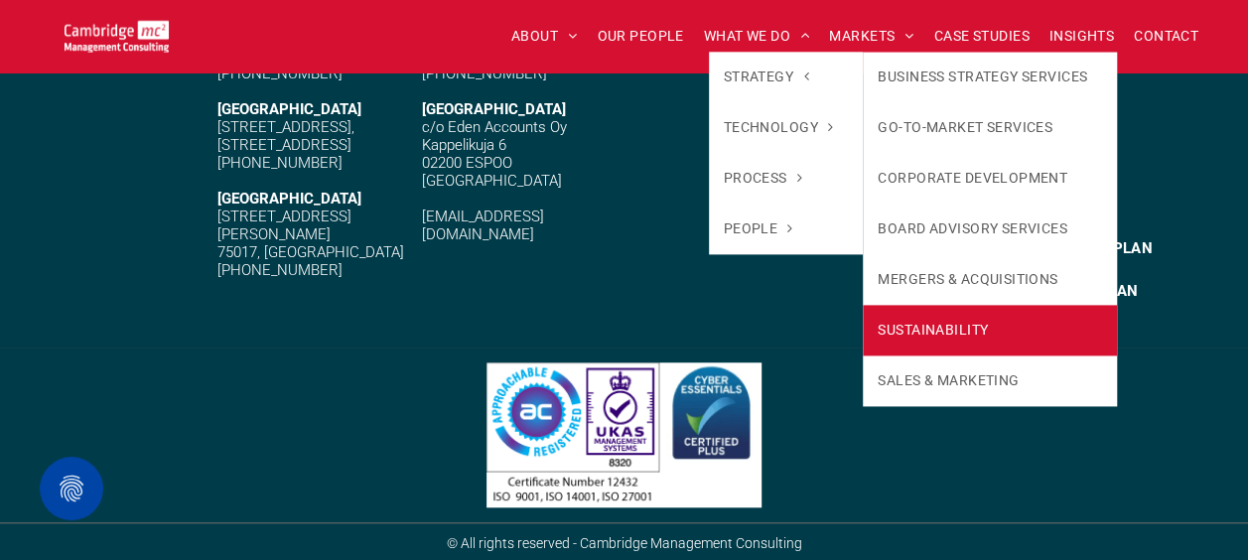
click at [963, 305] on link "SUSTAINABILITY" at bounding box center [990, 330] width 254 height 51
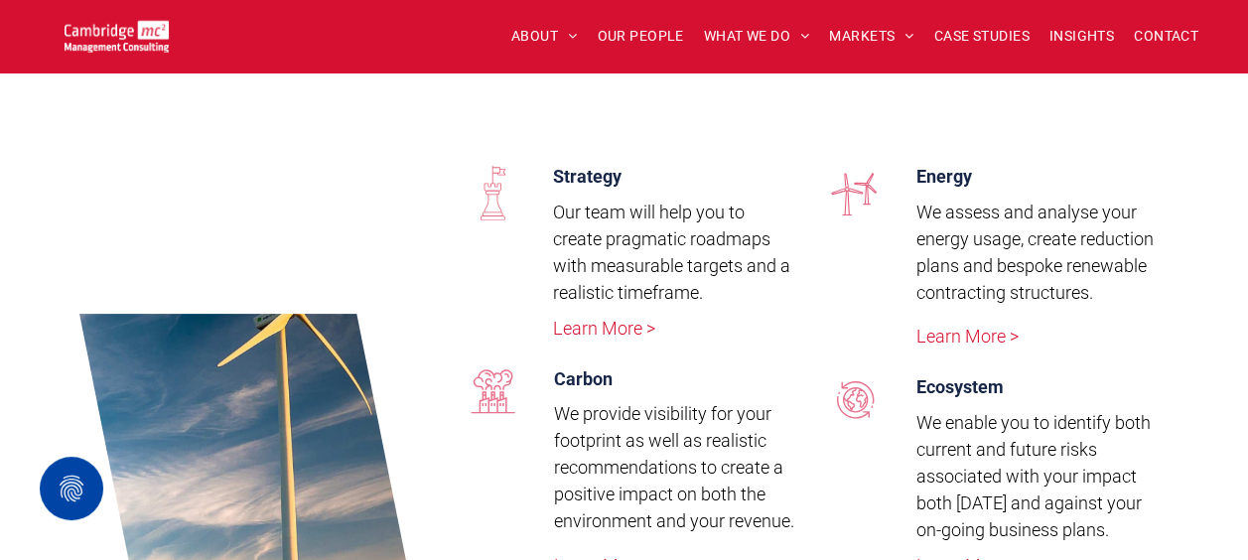
scroll to position [2780, 0]
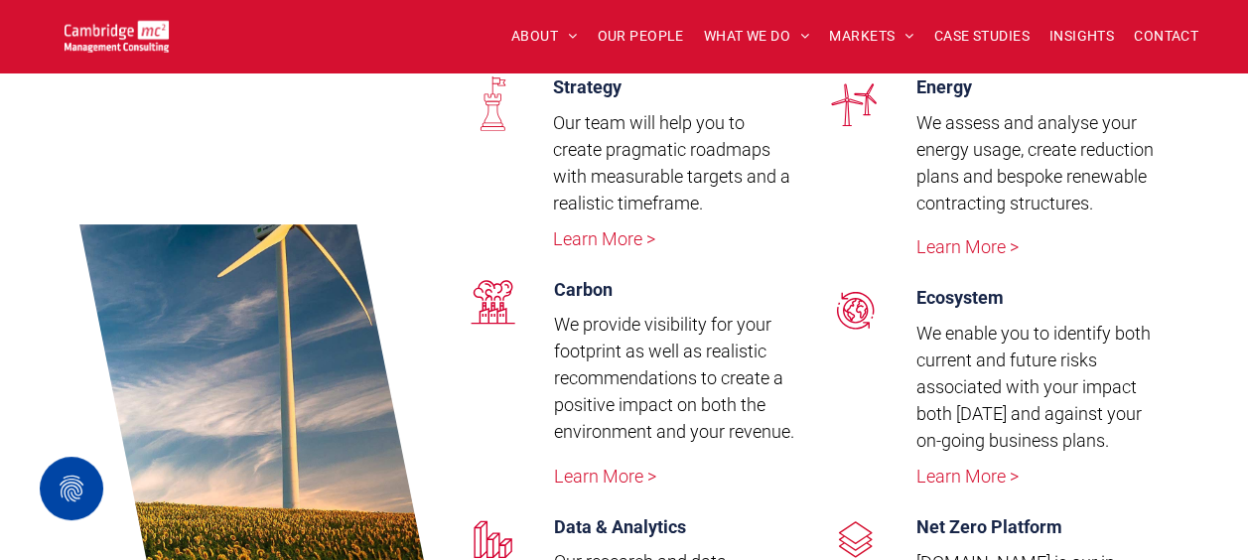
click at [580, 238] on link "Learn More >" at bounding box center [604, 238] width 102 height 21
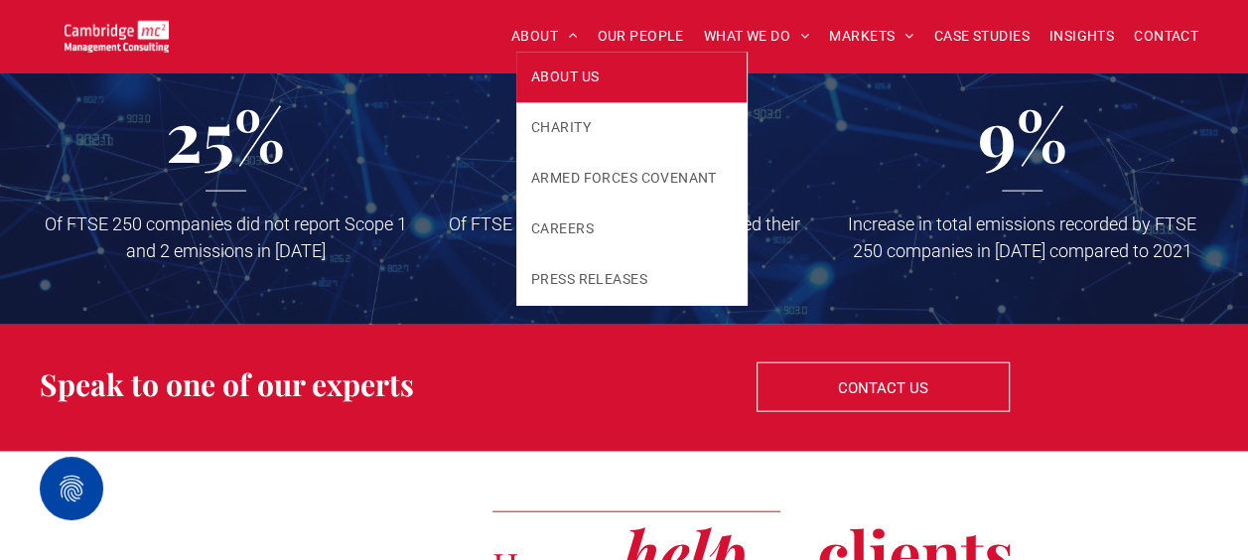
scroll to position [2085, 0]
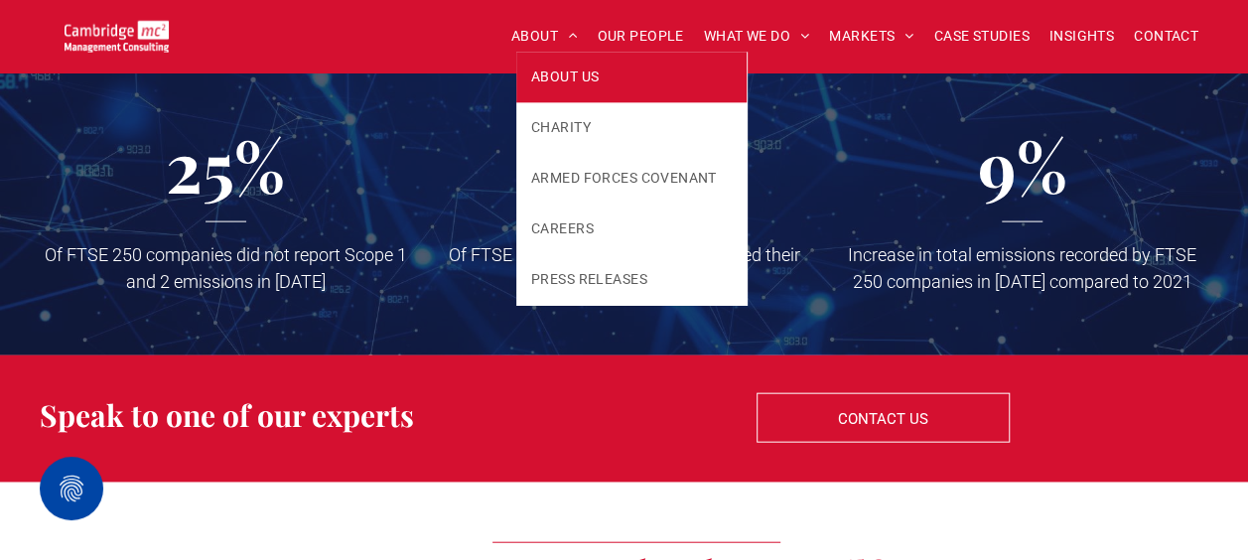
click at [560, 77] on span "ABOUT US" at bounding box center [565, 77] width 68 height 21
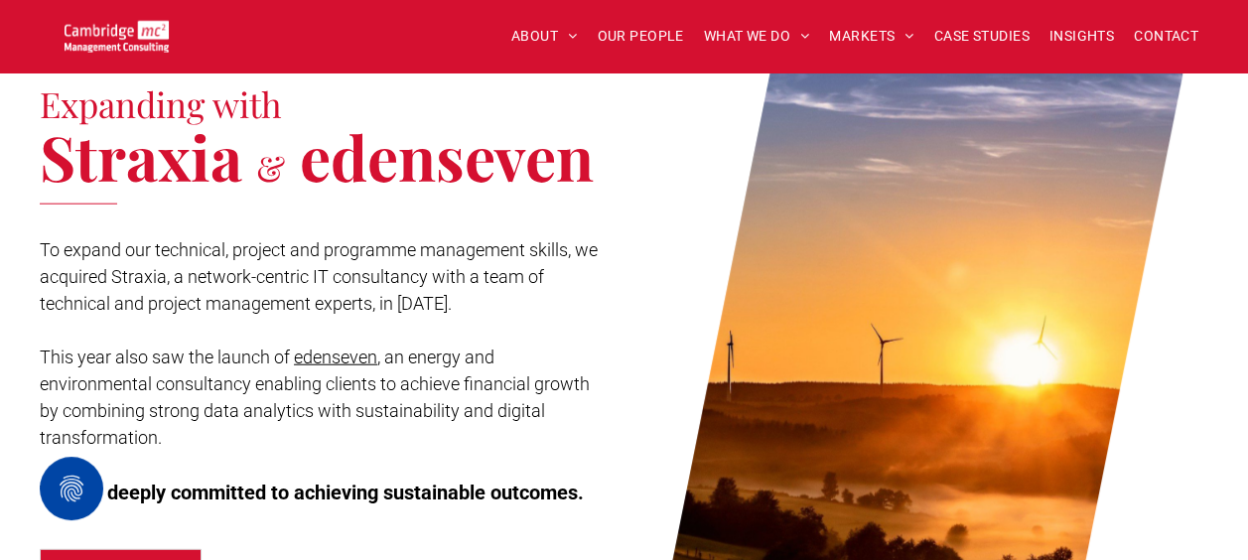
scroll to position [2383, 0]
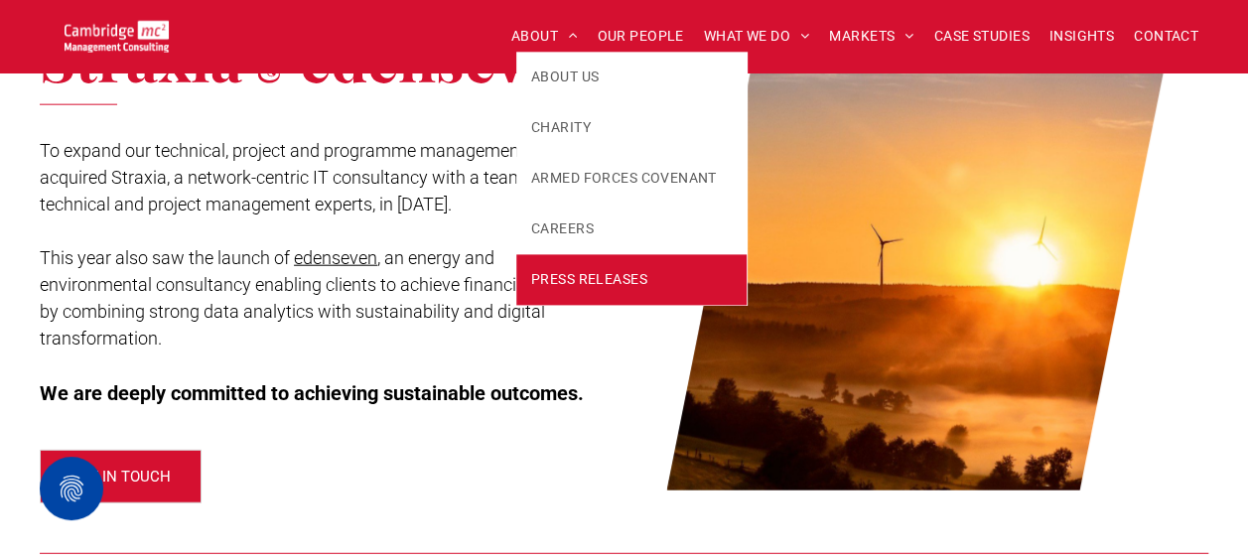
click at [598, 264] on link "PRESS RELEASES" at bounding box center [631, 279] width 230 height 51
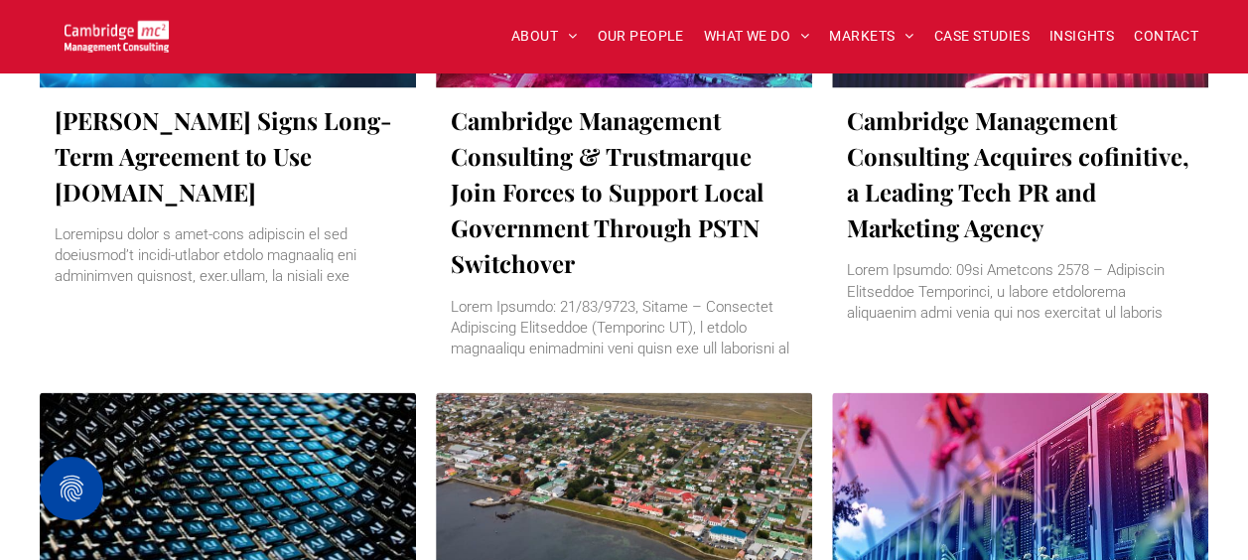
scroll to position [1588, 0]
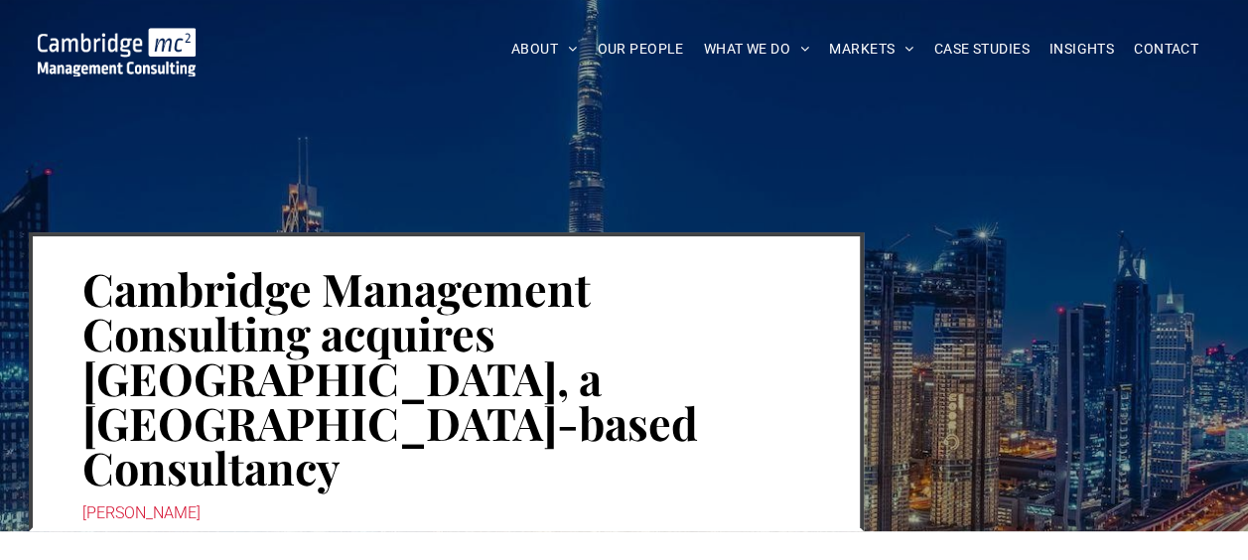
scroll to position [298, 0]
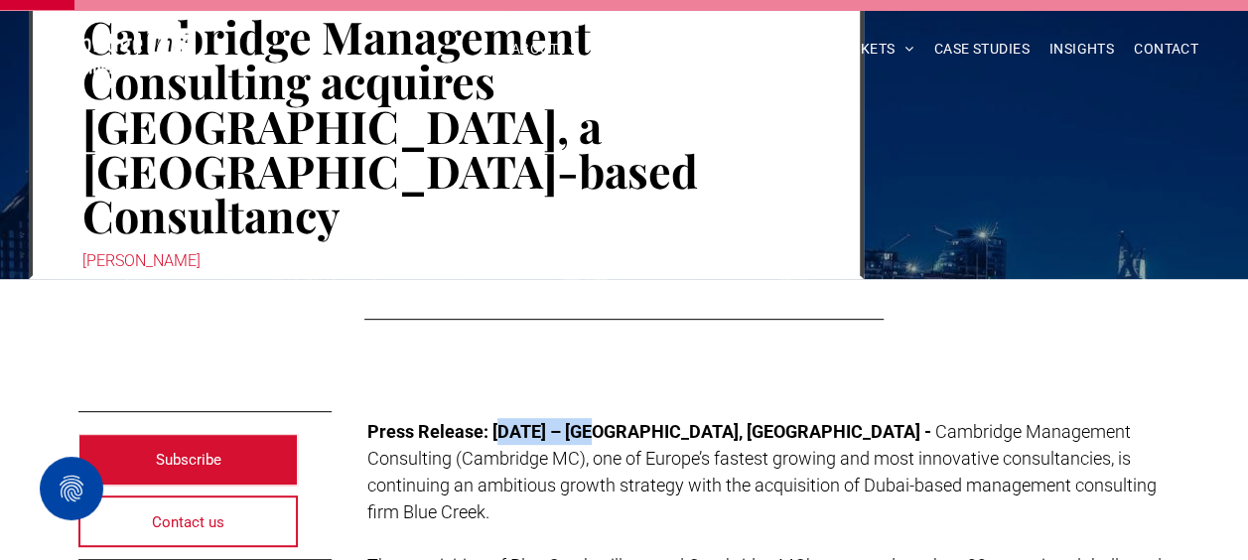
drag, startPoint x: 598, startPoint y: 345, endPoint x: 497, endPoint y: 351, distance: 100.5
click at [497, 418] on p "Press Release: 16/05/2024 – LONDON, UK - Cambridge Management Consulting (Cambr…" at bounding box center [768, 471] width 803 height 107
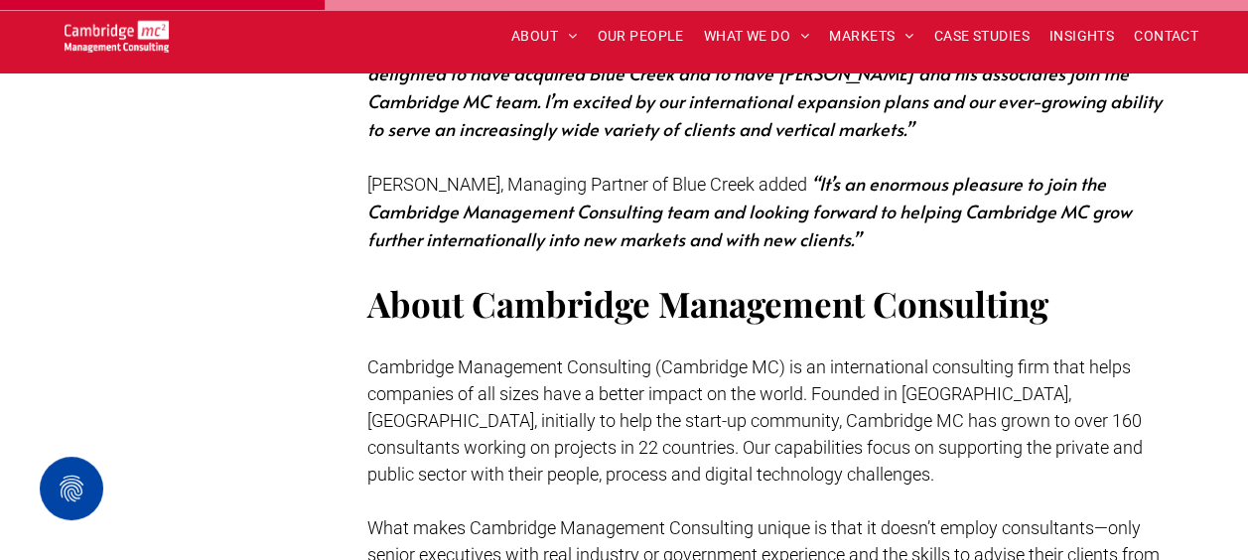
scroll to position [1191, 0]
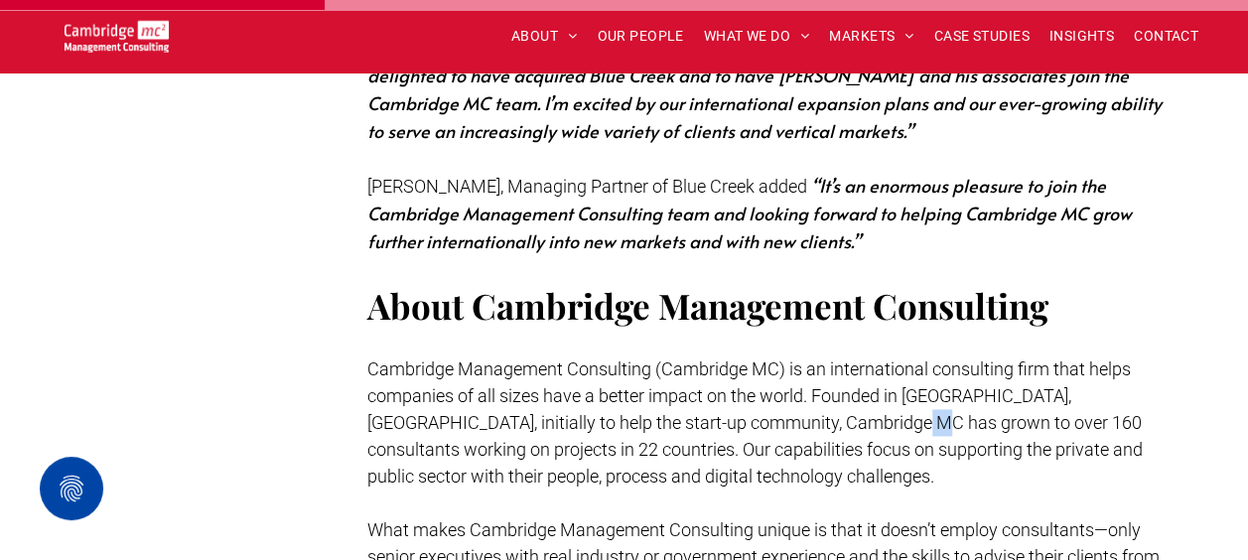
drag, startPoint x: 837, startPoint y: 307, endPoint x: 852, endPoint y: 307, distance: 14.9
click at [852, 358] on span "Cambridge Management Consulting (Cambridge MC) is an international consulting f…" at bounding box center [754, 422] width 775 height 128
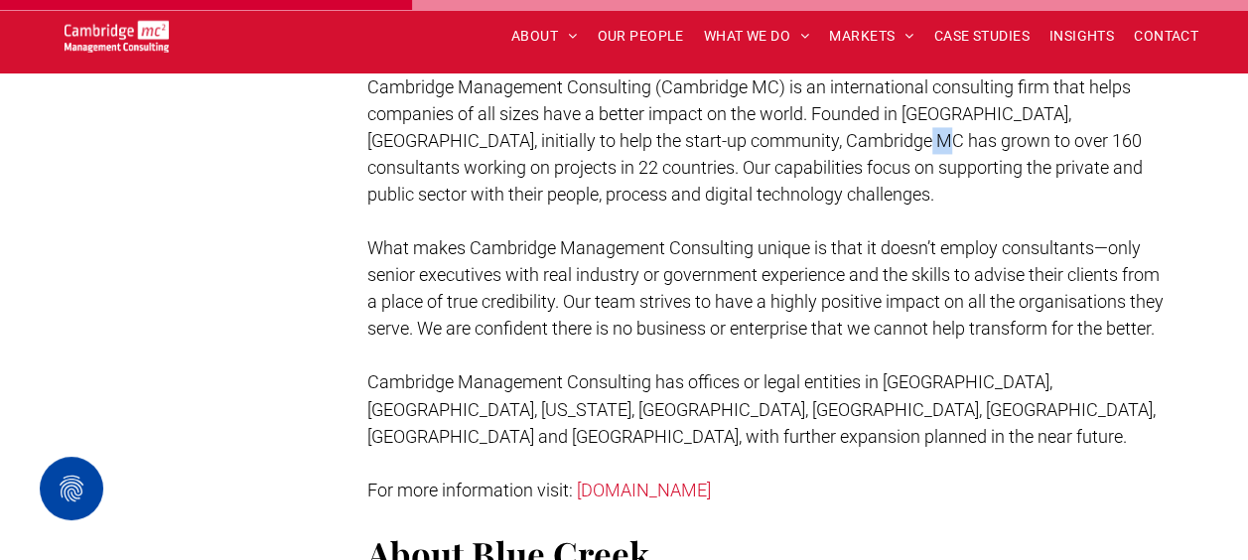
scroll to position [1489, 0]
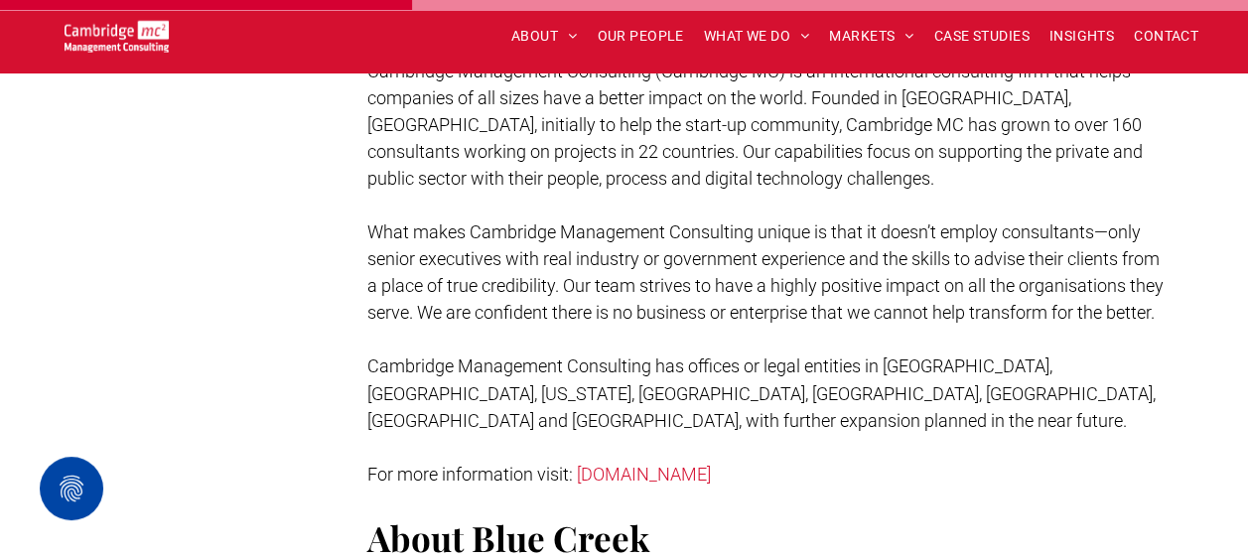
drag, startPoint x: 616, startPoint y: 279, endPoint x: 587, endPoint y: 277, distance: 28.9
click at [616, 355] on span "Cambridge Management Consulting has offices or legal entities in [GEOGRAPHIC_DA…" at bounding box center [761, 392] width 788 height 74
click at [483, 355] on span "Cambridge Management Consulting has offices or legal entities in [GEOGRAPHIC_DA…" at bounding box center [761, 392] width 788 height 74
click at [584, 355] on span "Cambridge Management Consulting has offices or legal entities in [GEOGRAPHIC_DA…" at bounding box center [761, 392] width 788 height 74
click at [683, 355] on span "Cambridge Management Consulting has offices or legal entities in [GEOGRAPHIC_DA…" at bounding box center [761, 392] width 788 height 74
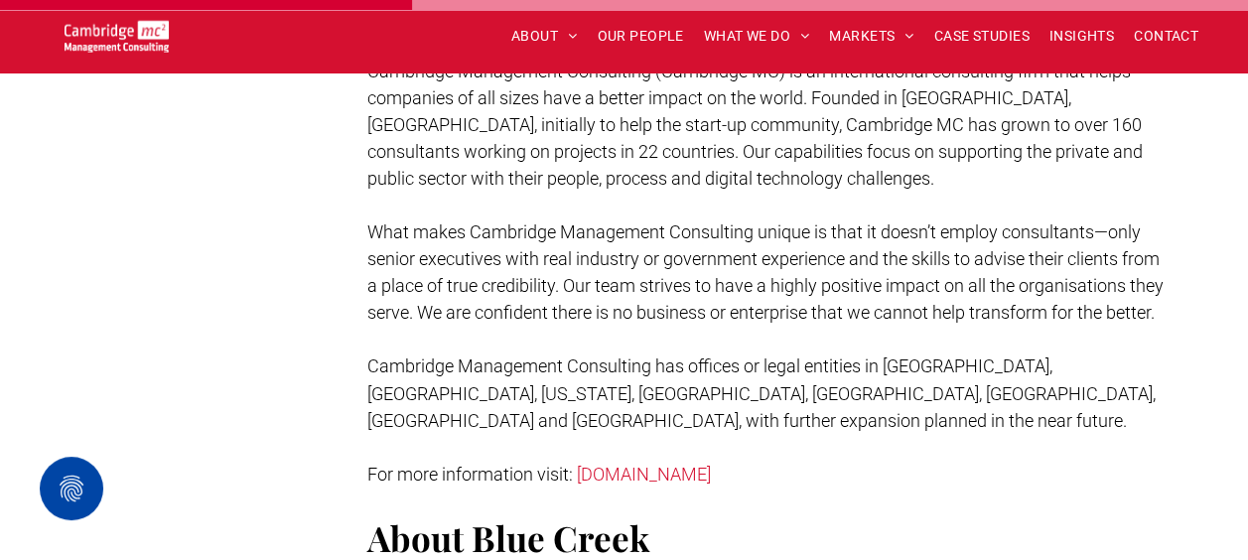
click at [417, 355] on span "Cambridge Management Consulting has offices or legal entities in [GEOGRAPHIC_DA…" at bounding box center [761, 392] width 788 height 74
drag, startPoint x: 416, startPoint y: 272, endPoint x: 454, endPoint y: 274, distance: 37.8
click at [459, 355] on span "Cambridge Management Consulting has offices or legal entities in [GEOGRAPHIC_DA…" at bounding box center [761, 392] width 788 height 74
copy span "Dubai"
